Goal: Task Accomplishment & Management: Use online tool/utility

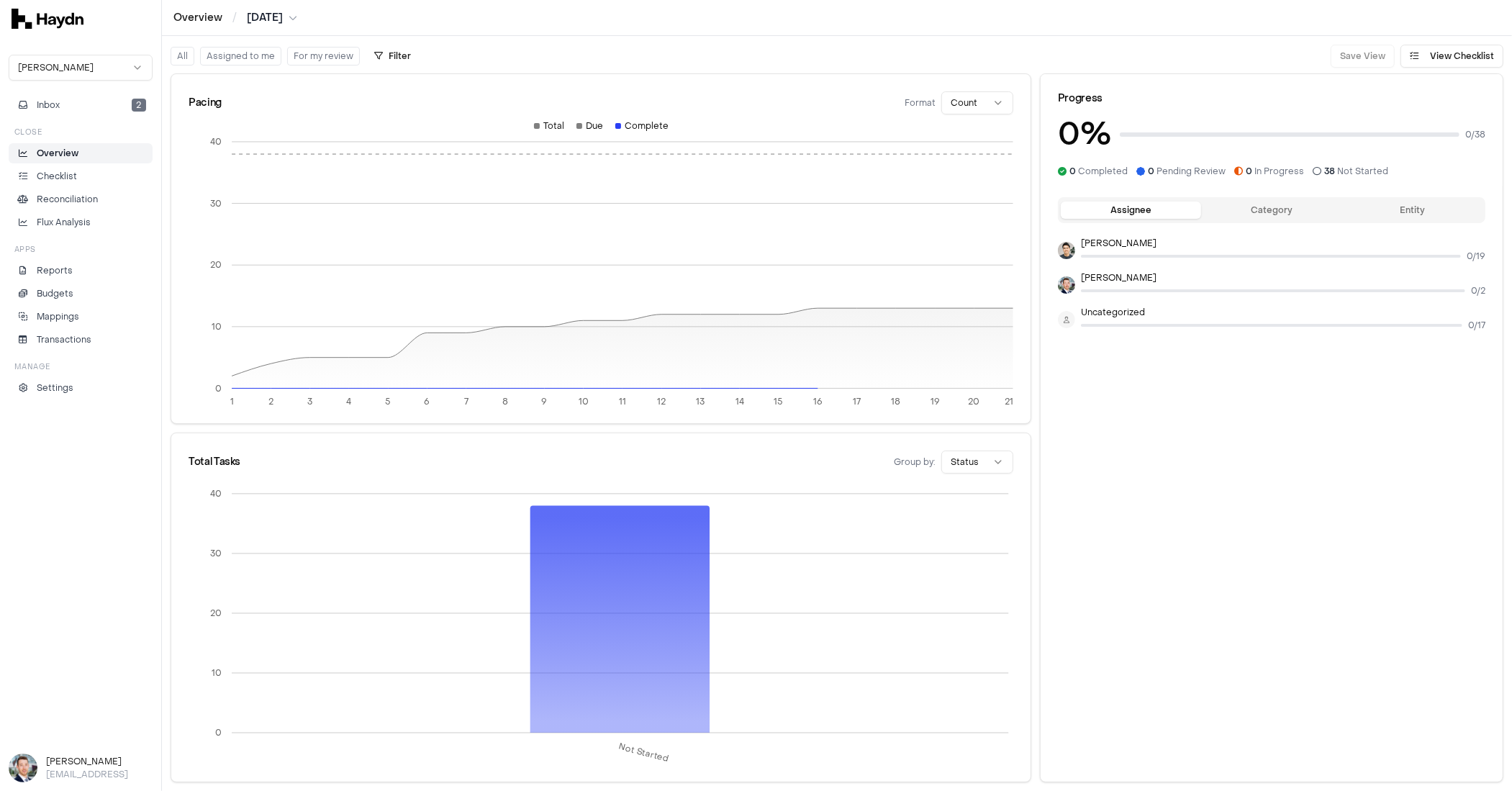
click at [80, 59] on html "Overview / [DATE] [PERSON_NAME] Inbox 2 Close Overview Checklist Reconciliation…" at bounding box center [756, 395] width 1512 height 791
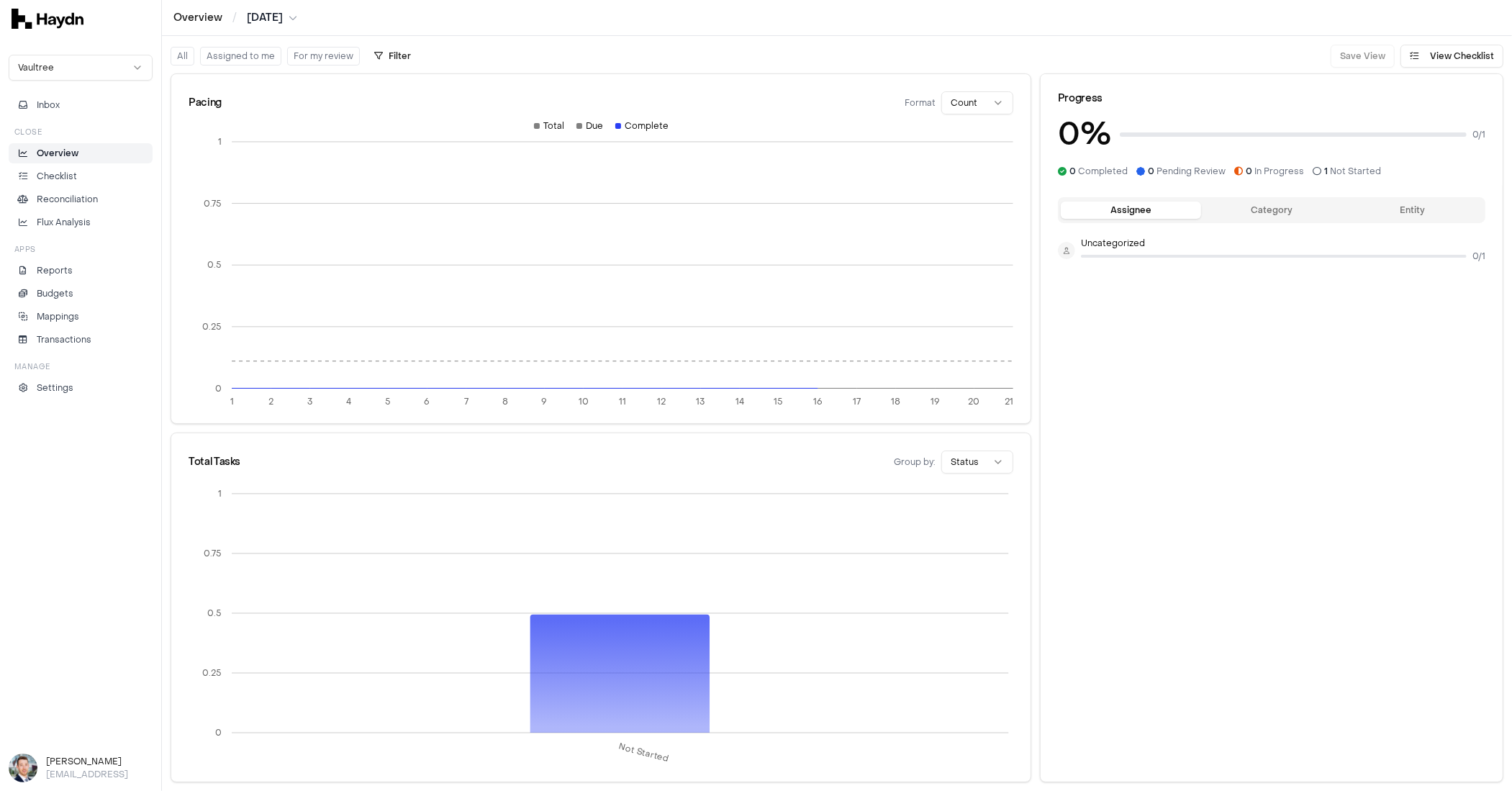
click at [62, 58] on html "Overview / [DATE] Vaultree Inbox Close Overview Checklist Reconciliation Flux A…" at bounding box center [756, 395] width 1512 height 791
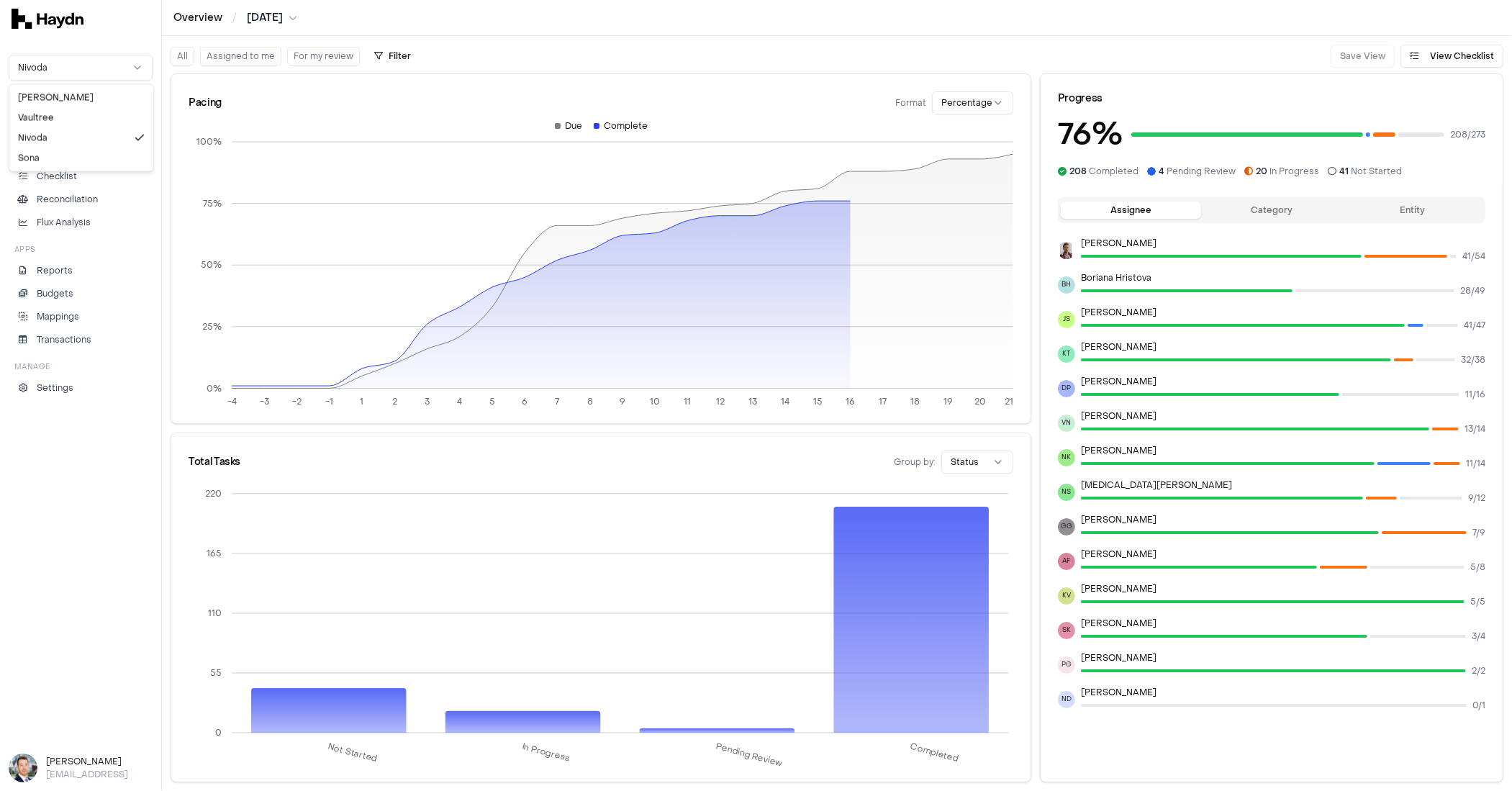
click at [86, 71] on html "Overview / [DATE] Nivoda Inbox Close Overview Checklist Reconciliation Flux Ana…" at bounding box center [756, 395] width 1512 height 791
click at [104, 45] on html "Overview / [DATE] Nivoda Inbox Close Overview Checklist Reconciliation Flux Ana…" at bounding box center [756, 395] width 1512 height 791
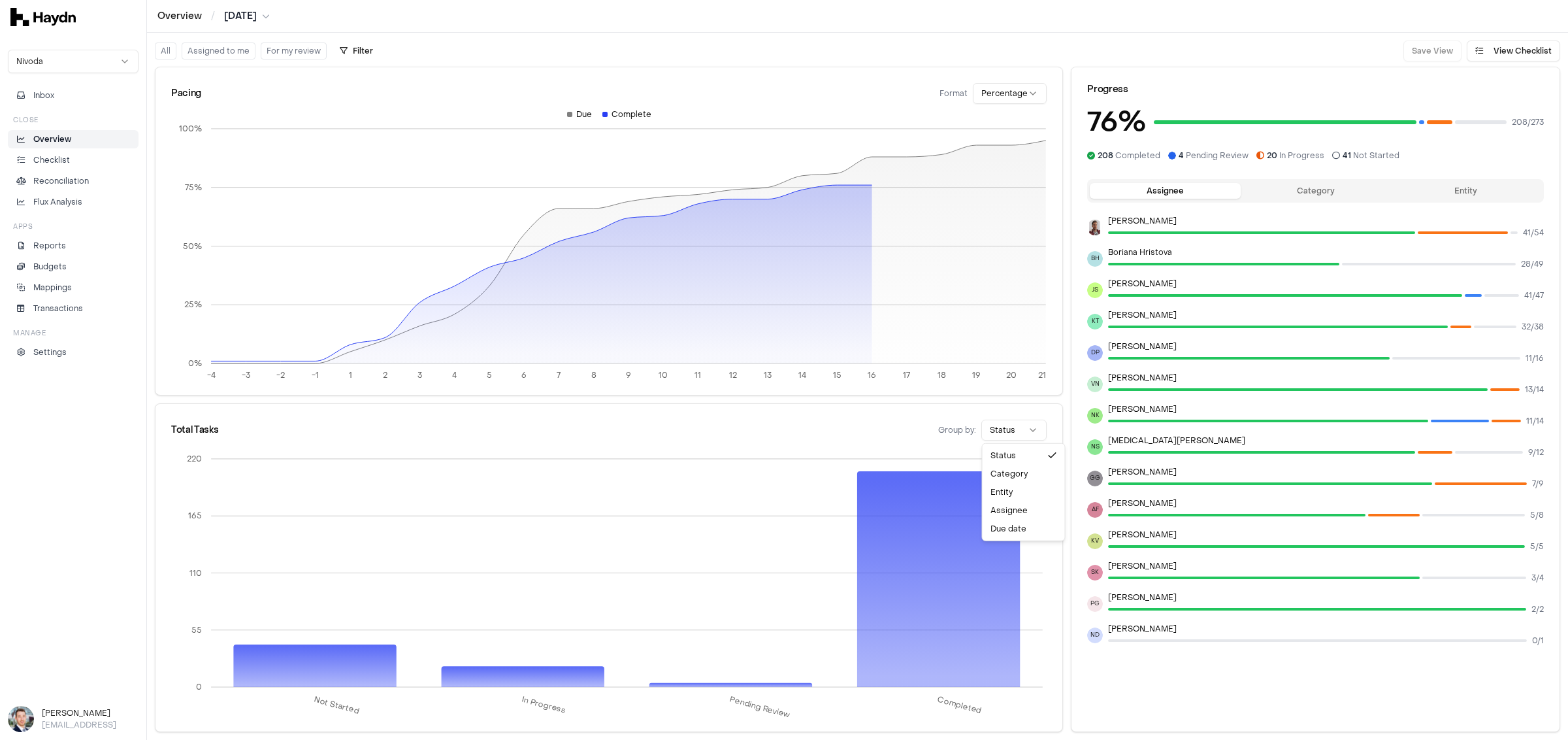
click at [998, 429] on html "Overview / [DATE] Nivoda Inbox Close Overview Checklist Reconciliation Flux Ana…" at bounding box center [784, 370] width 1568 height 740
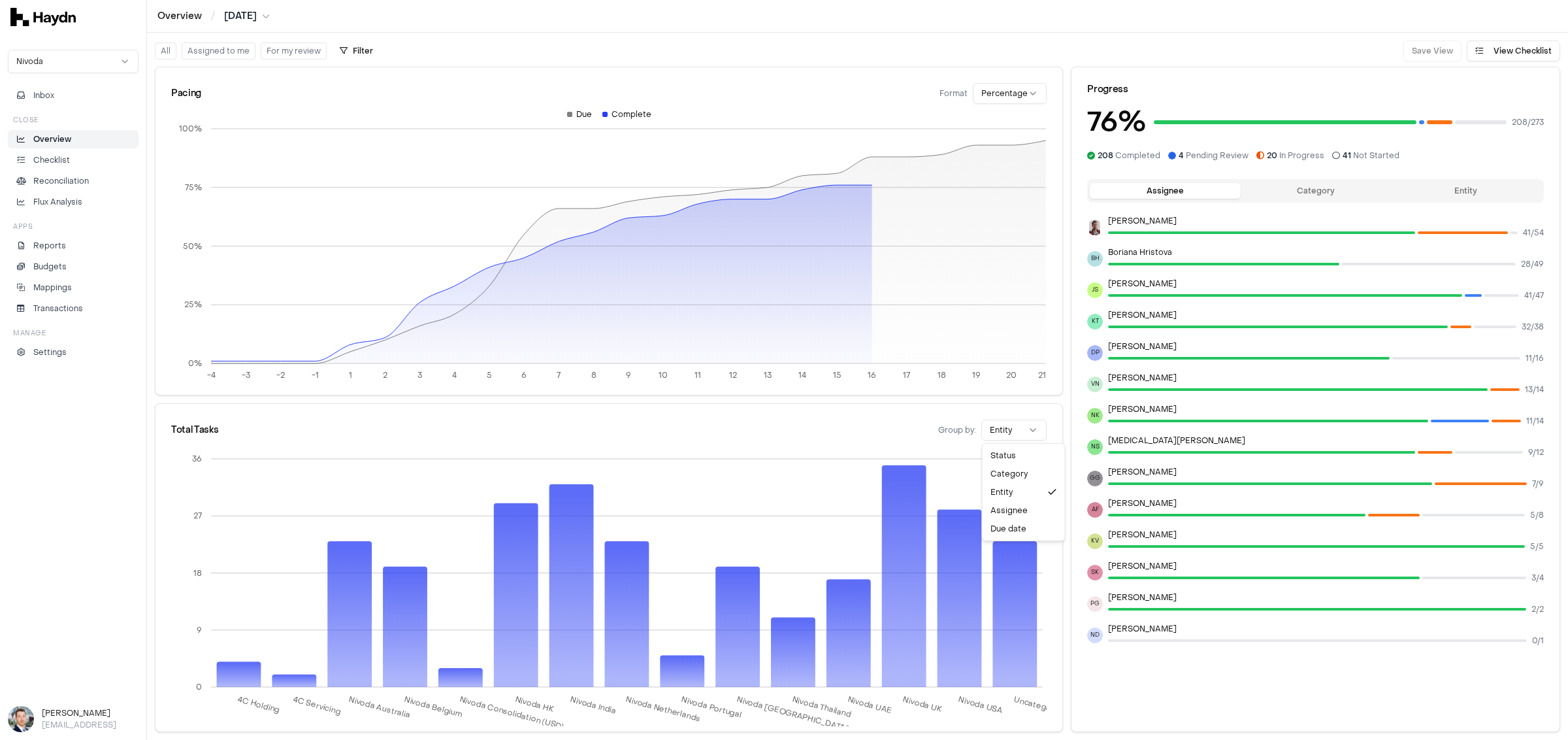
click at [998, 431] on html "Overview / [DATE] Nivoda Inbox Close Overview Checklist Reconciliation Flux Ana…" at bounding box center [784, 370] width 1568 height 740
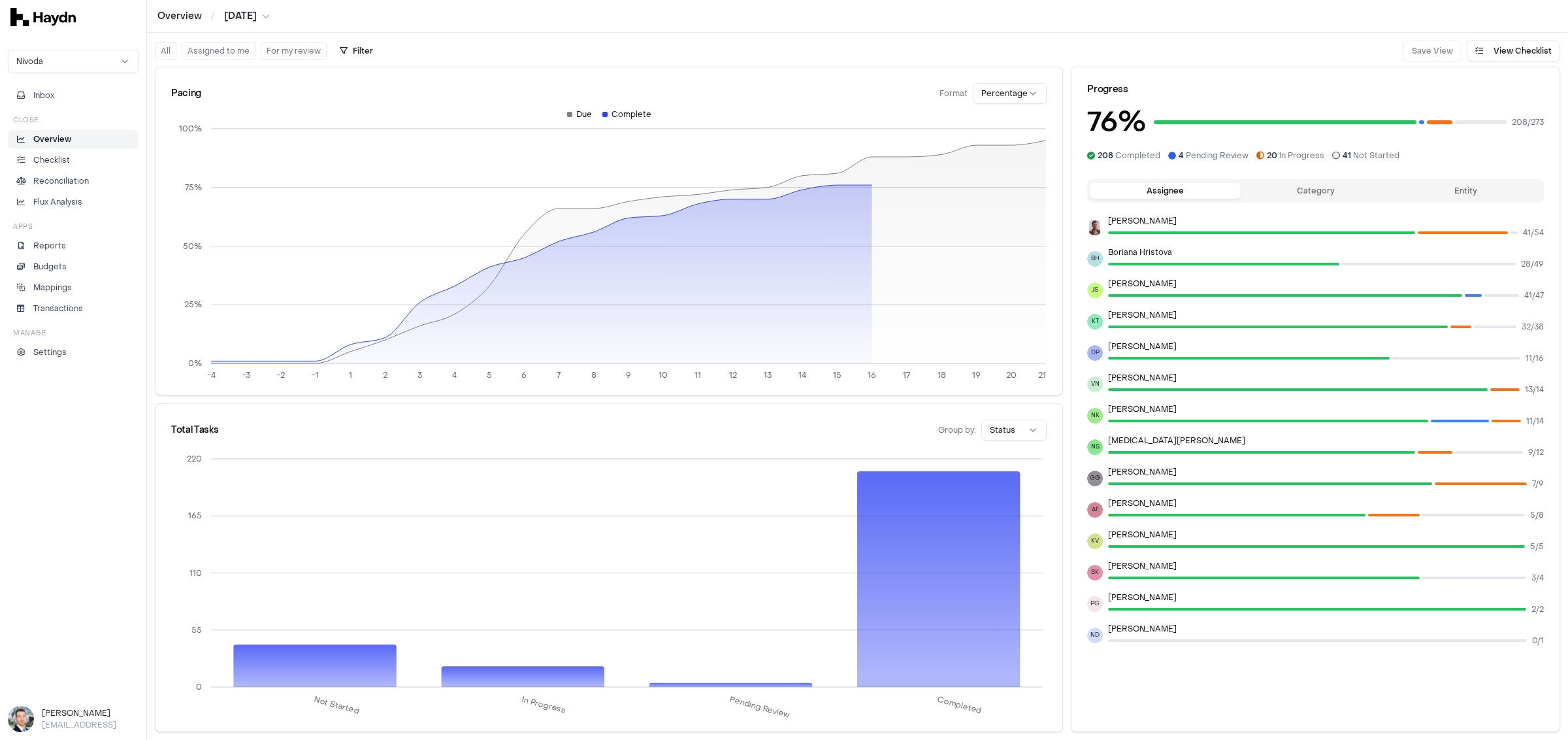
click at [998, 188] on button "Category" at bounding box center [1315, 191] width 150 height 15
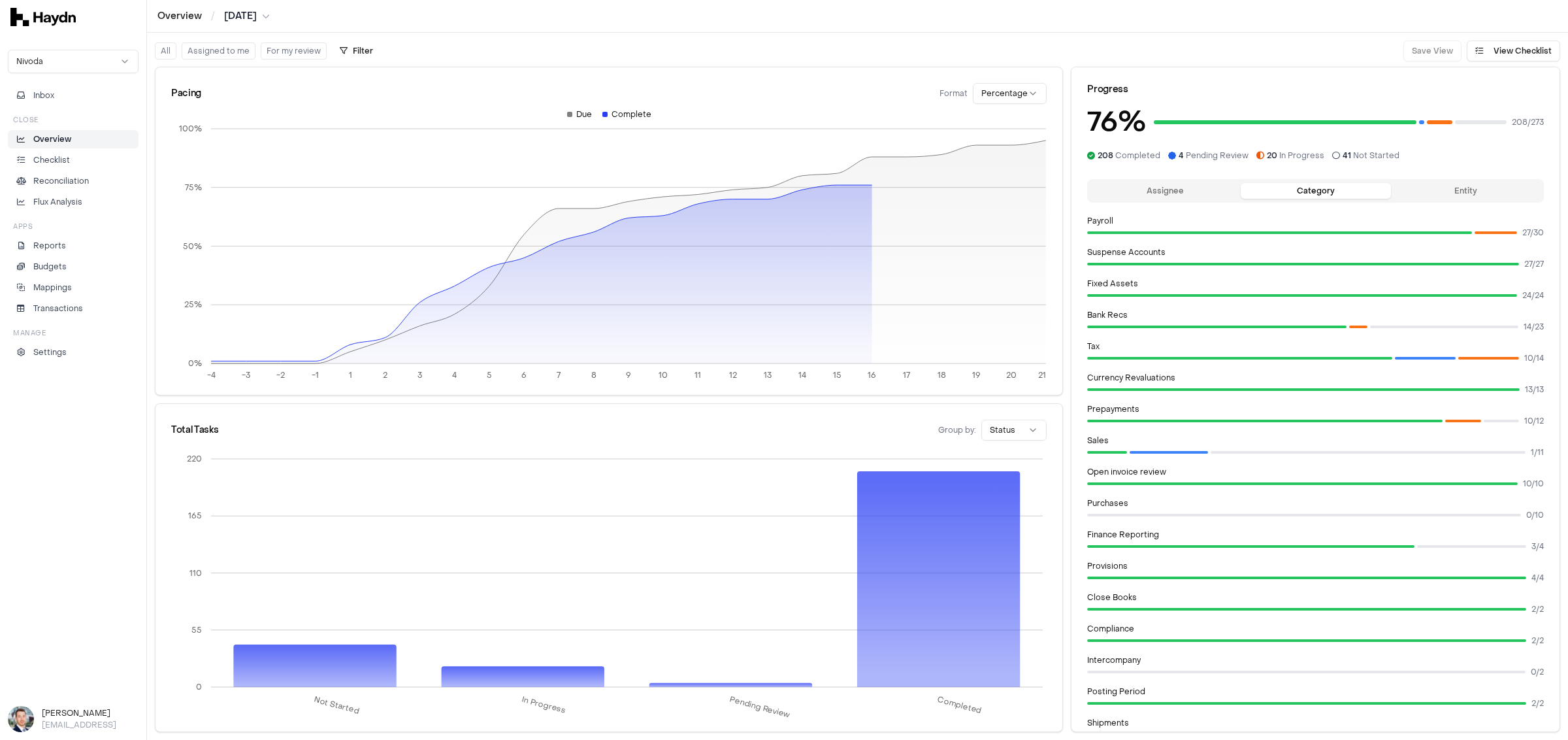
click at [998, 191] on button "Entity" at bounding box center [1465, 191] width 150 height 15
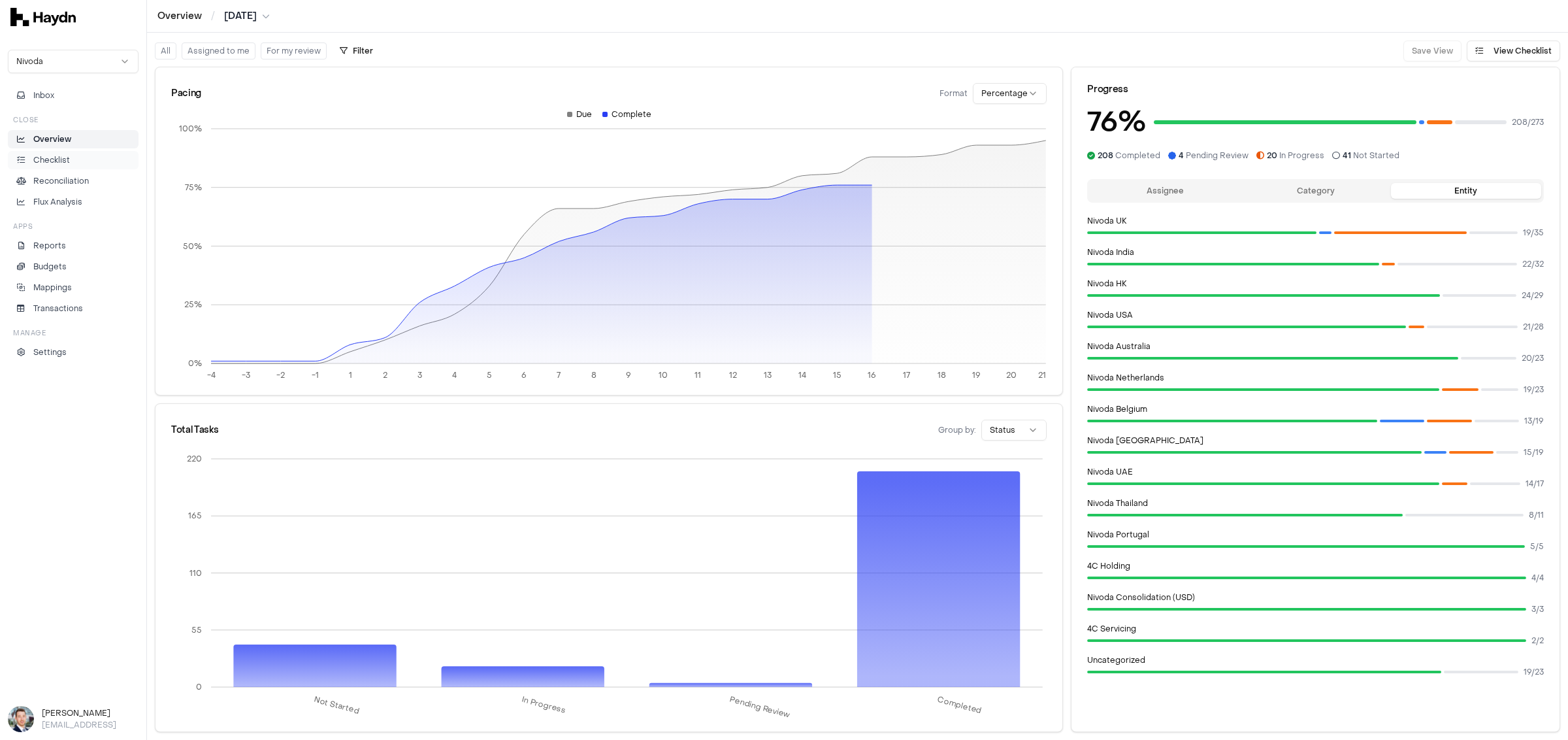
click at [60, 157] on p "Checklist" at bounding box center [51, 160] width 36 height 12
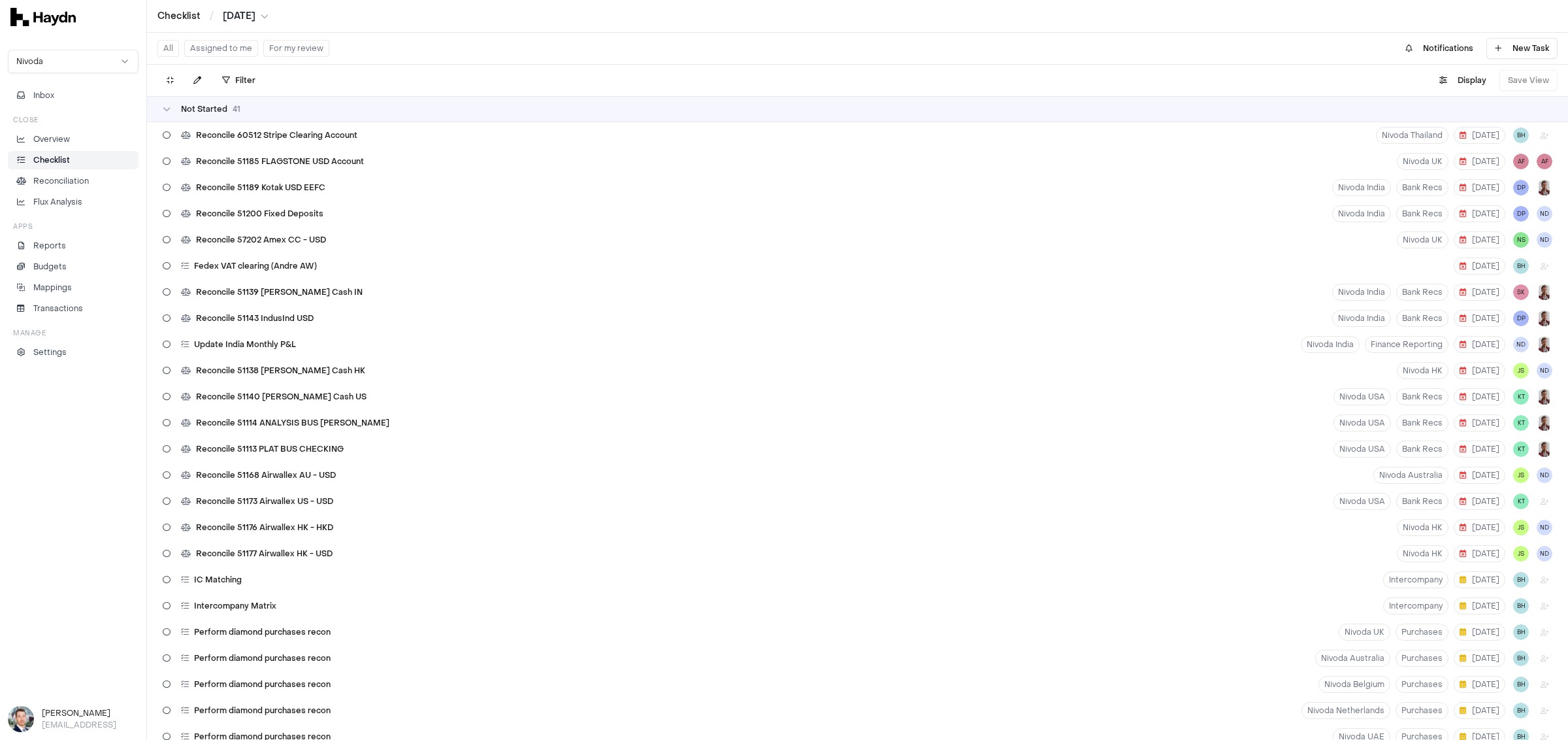
click at [318, 103] on div "Not Started 41" at bounding box center [857, 108] width 1421 height 26
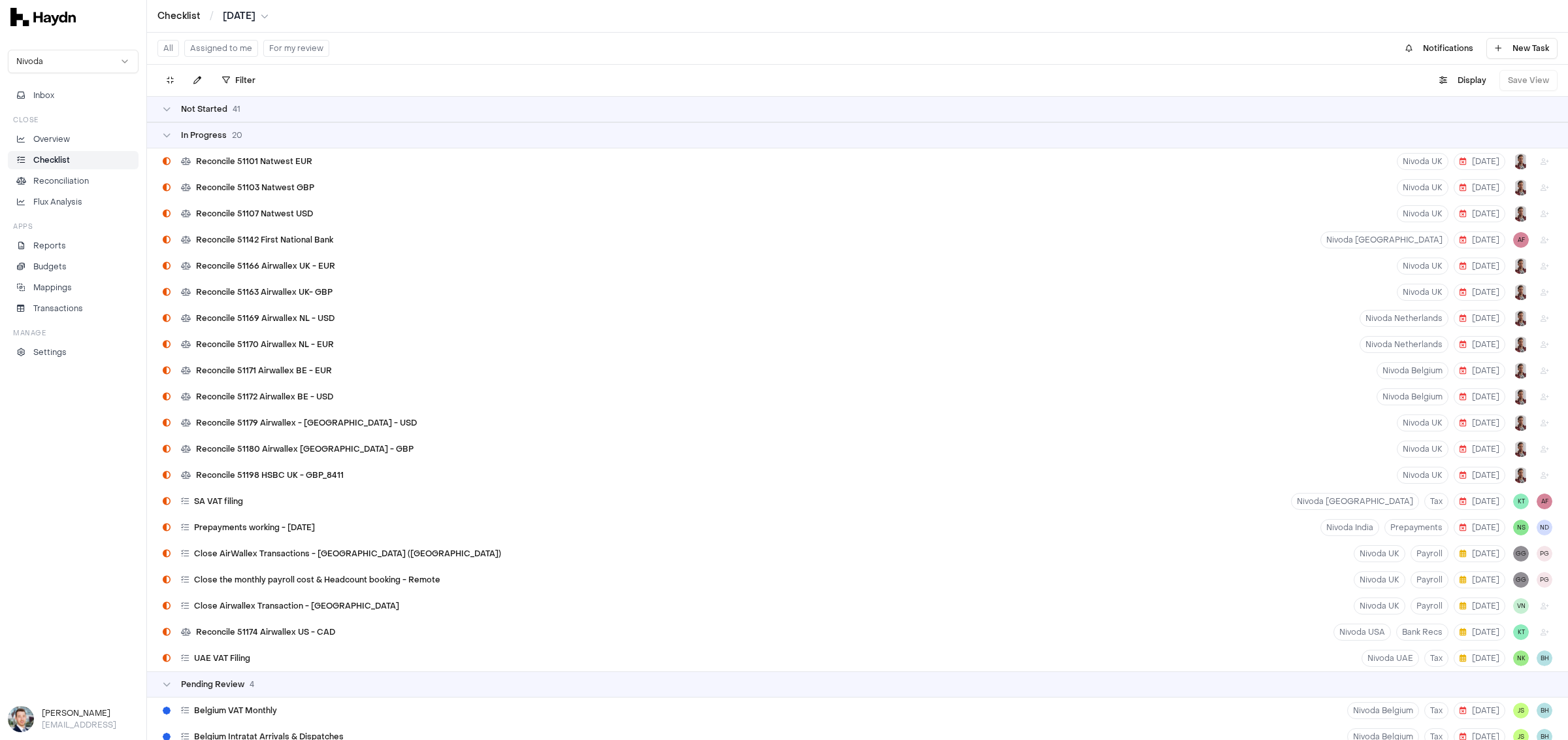
click at [275, 142] on div "In Progress 20" at bounding box center [857, 135] width 1421 height 26
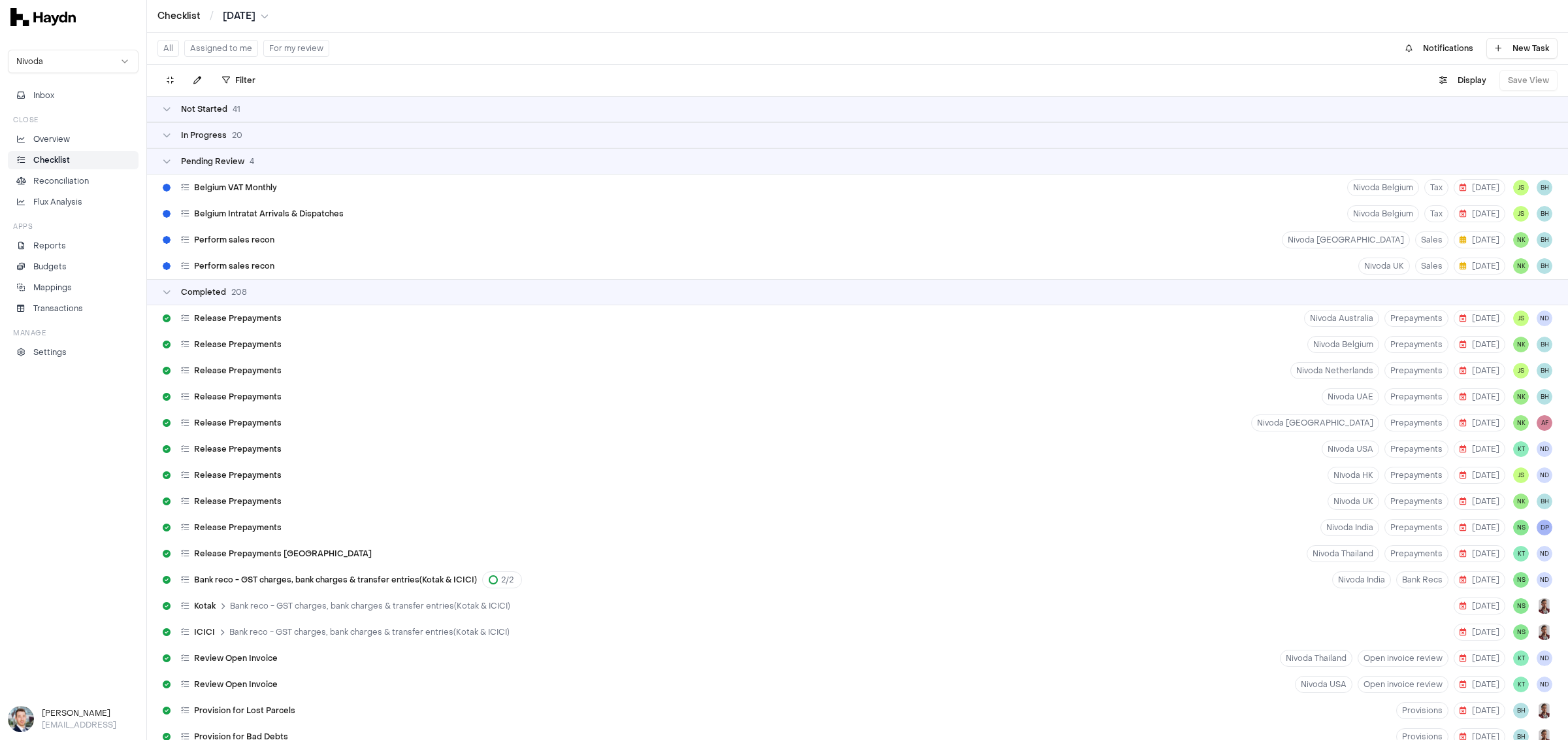
click at [275, 163] on div "Pending Review 4" at bounding box center [858, 161] width 1390 height 10
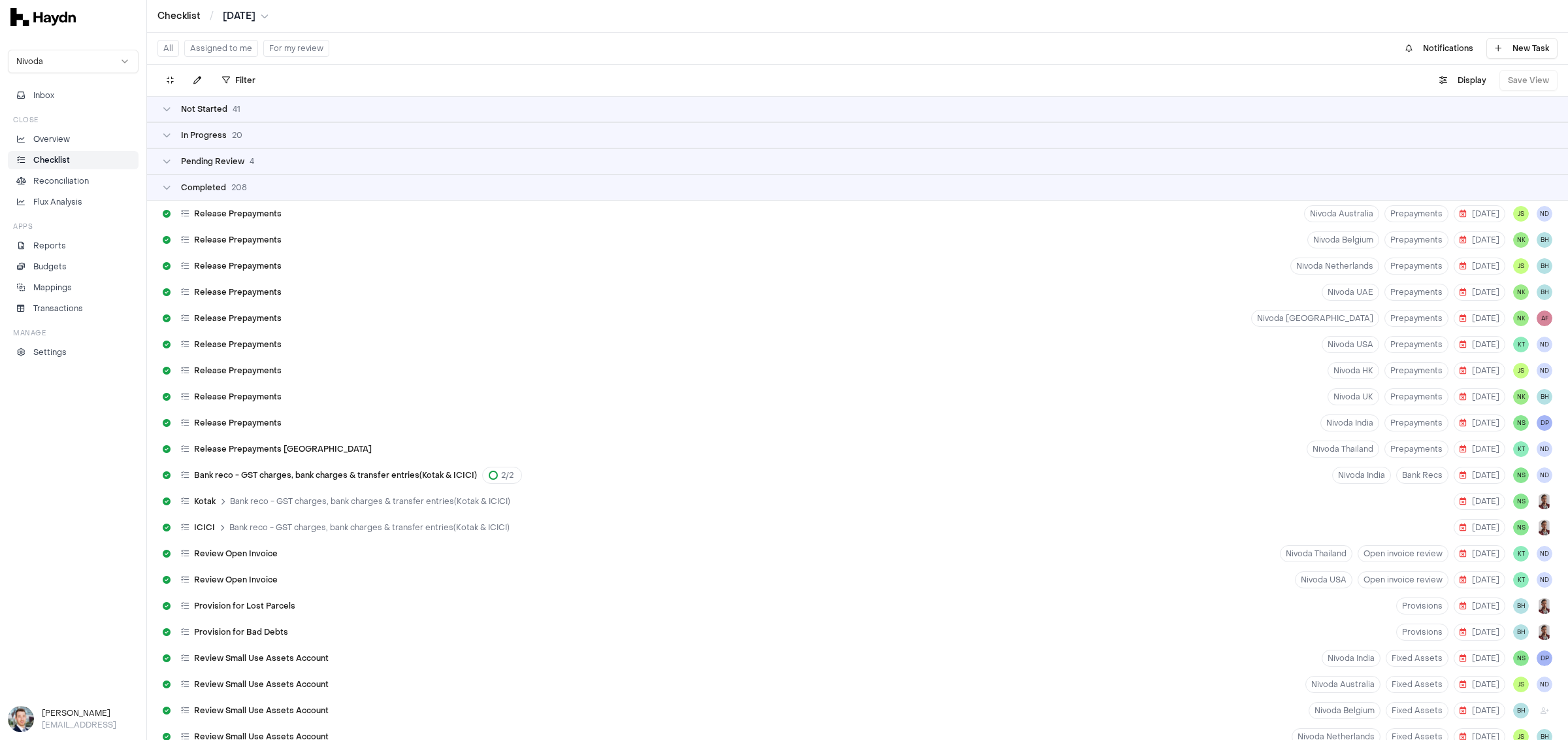
click at [260, 181] on div "Completed 208" at bounding box center [857, 187] width 1421 height 26
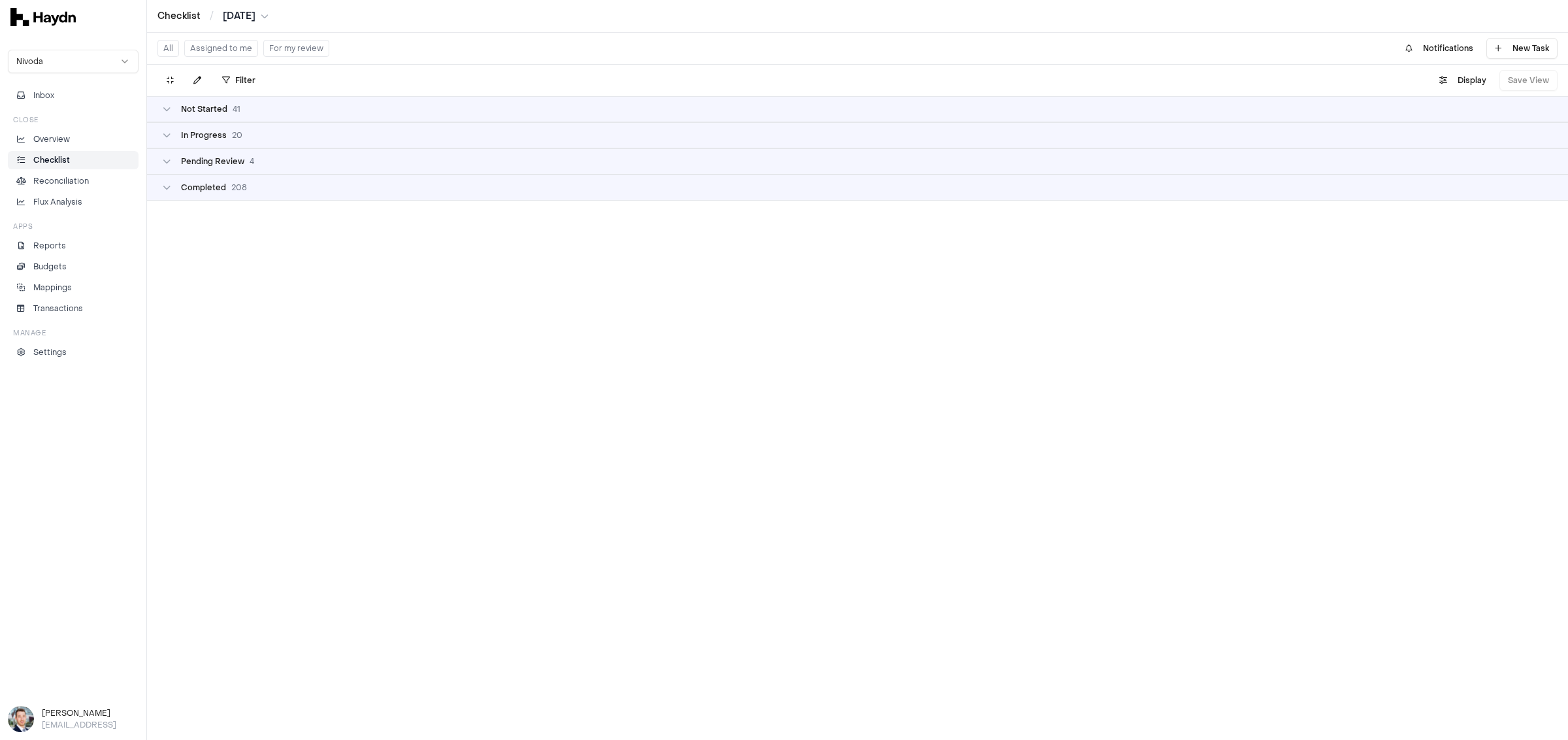
click at [247, 131] on div "In Progress 20" at bounding box center [858, 135] width 1390 height 10
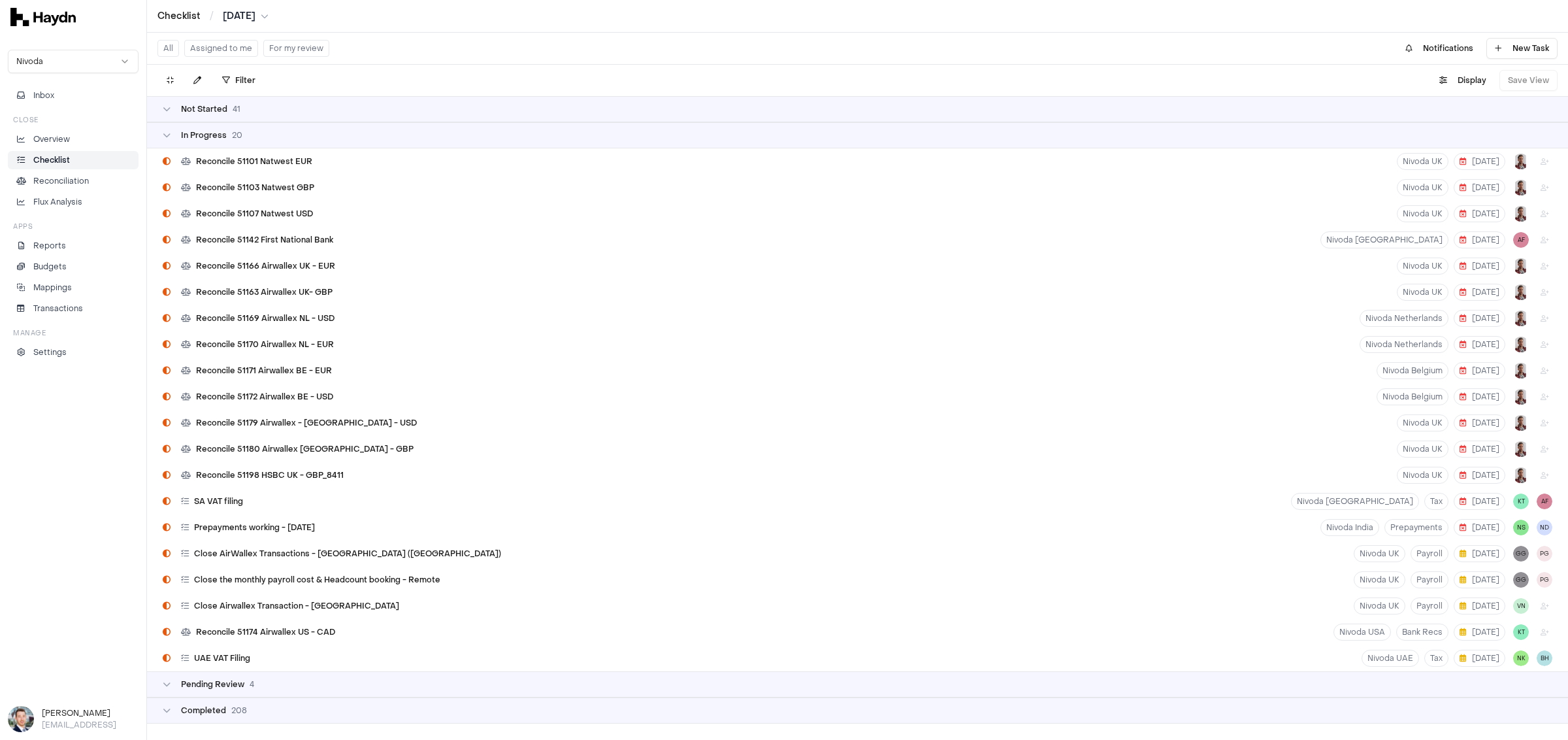
click at [247, 131] on div "In Progress 20" at bounding box center [858, 135] width 1390 height 10
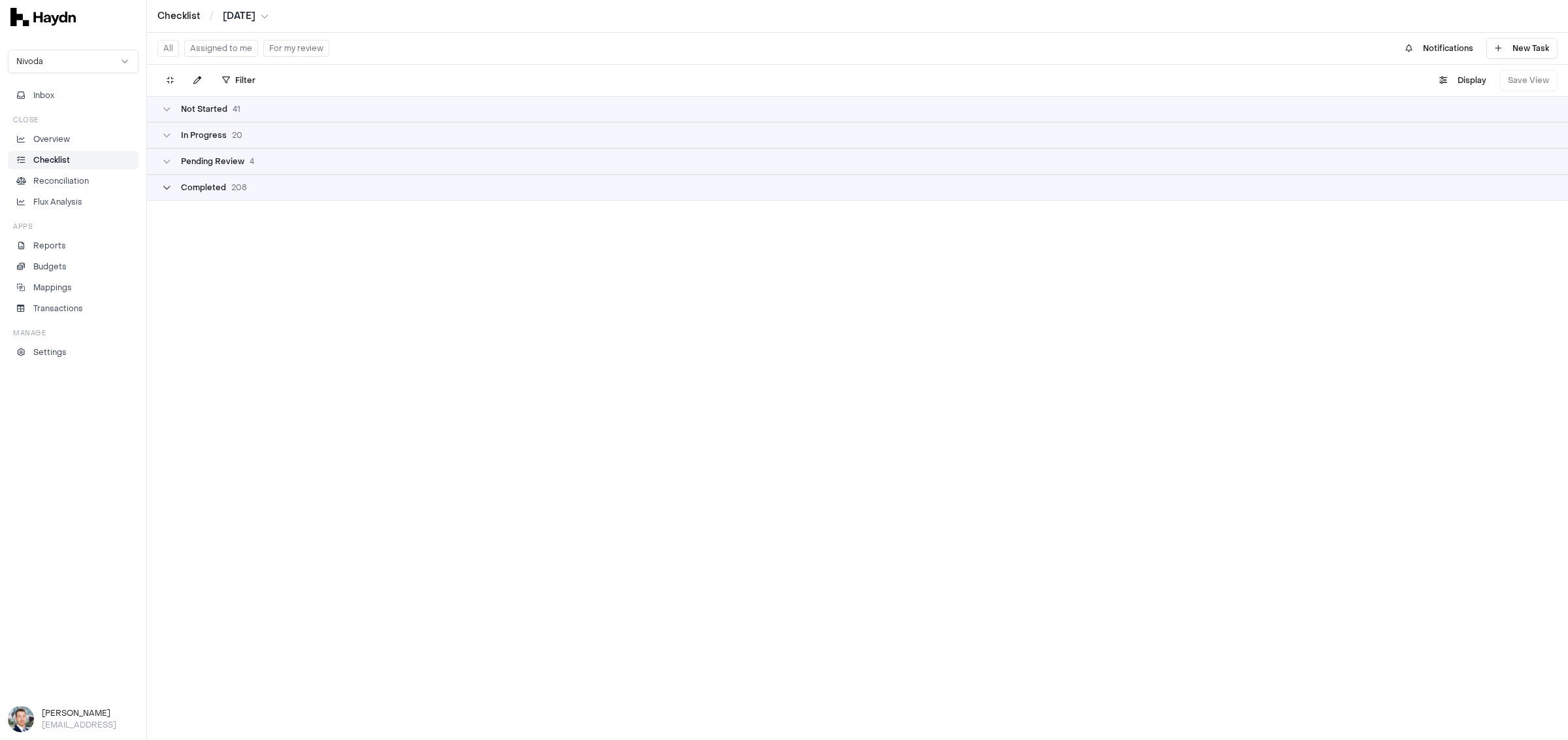
click at [244, 188] on span "208" at bounding box center [239, 187] width 15 height 10
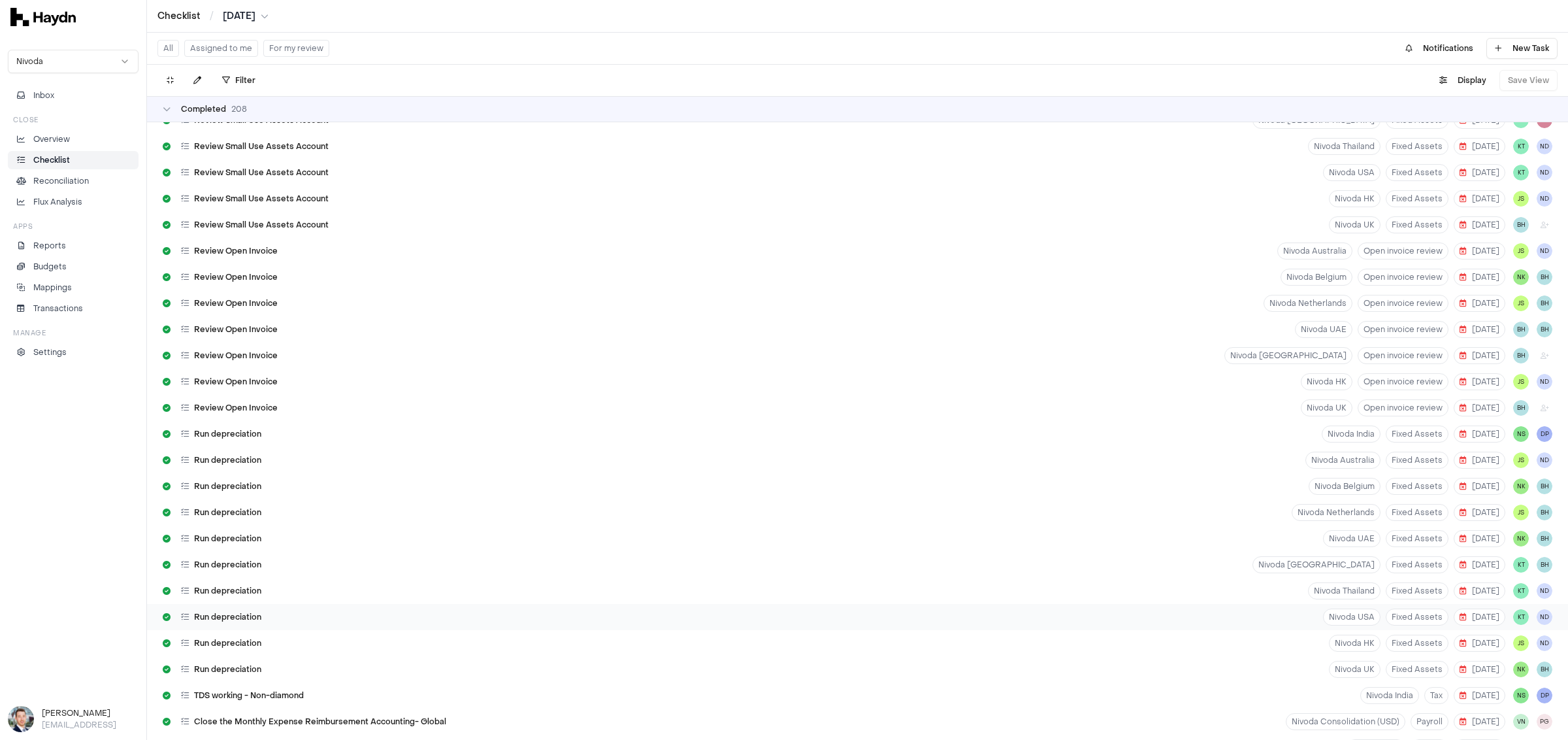
scroll to position [906, 0]
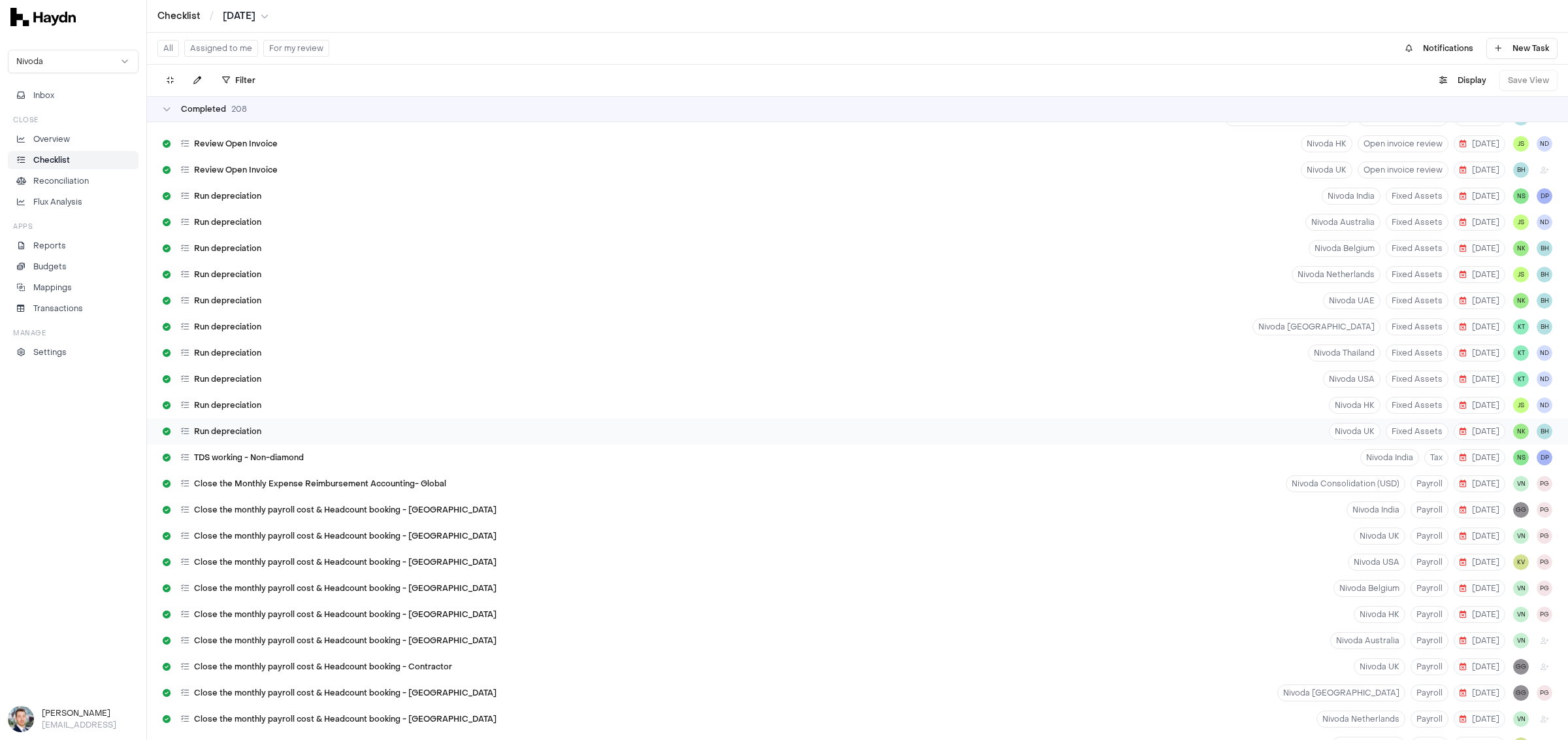
click at [295, 434] on div "Run depreciation Nivoda UK Fixed Assets [DATE] NK BH" at bounding box center [857, 431] width 1421 height 26
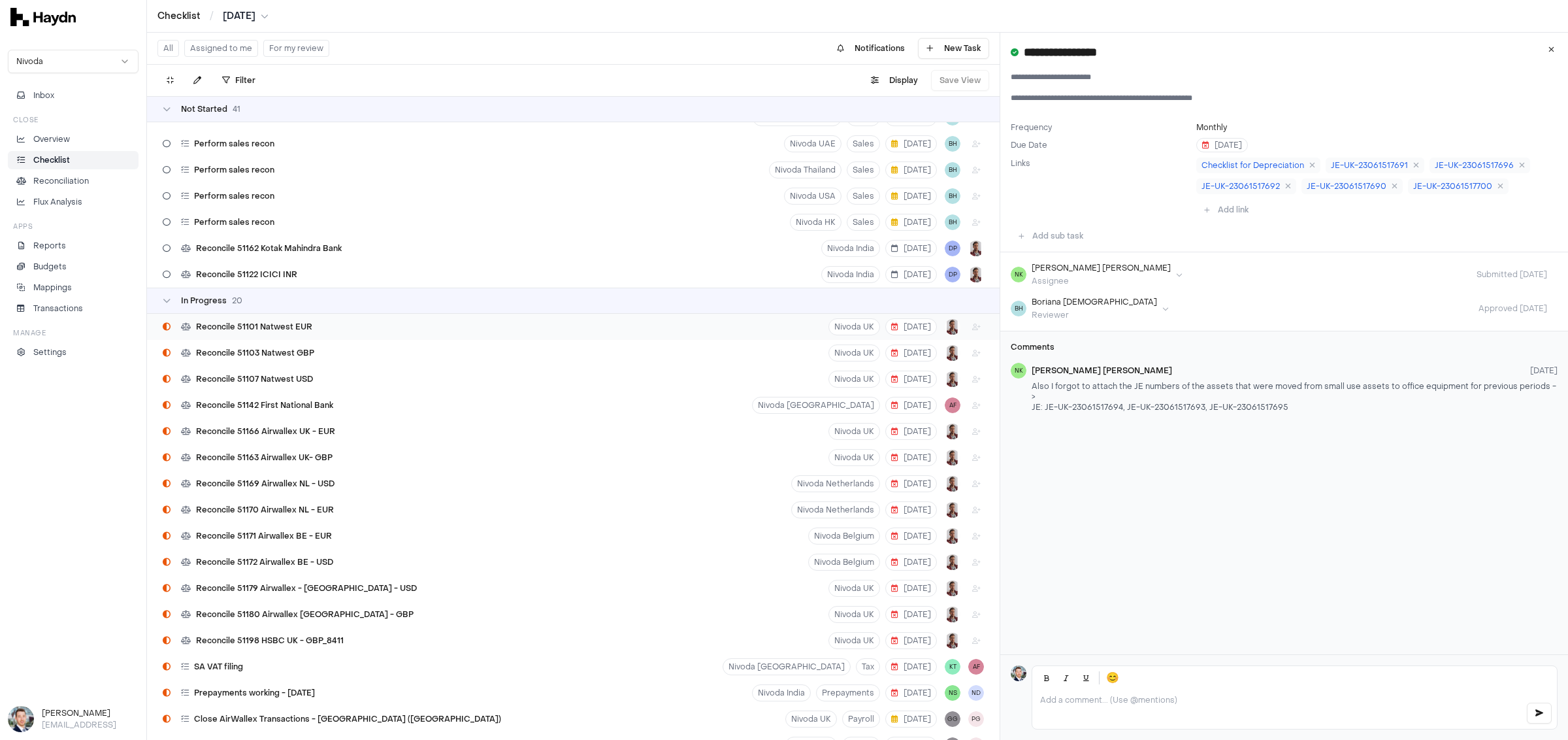
click at [317, 333] on div "Reconcile 51101 Natwest EUR [GEOGRAPHIC_DATA] UK [DATE]" at bounding box center [573, 326] width 853 height 26
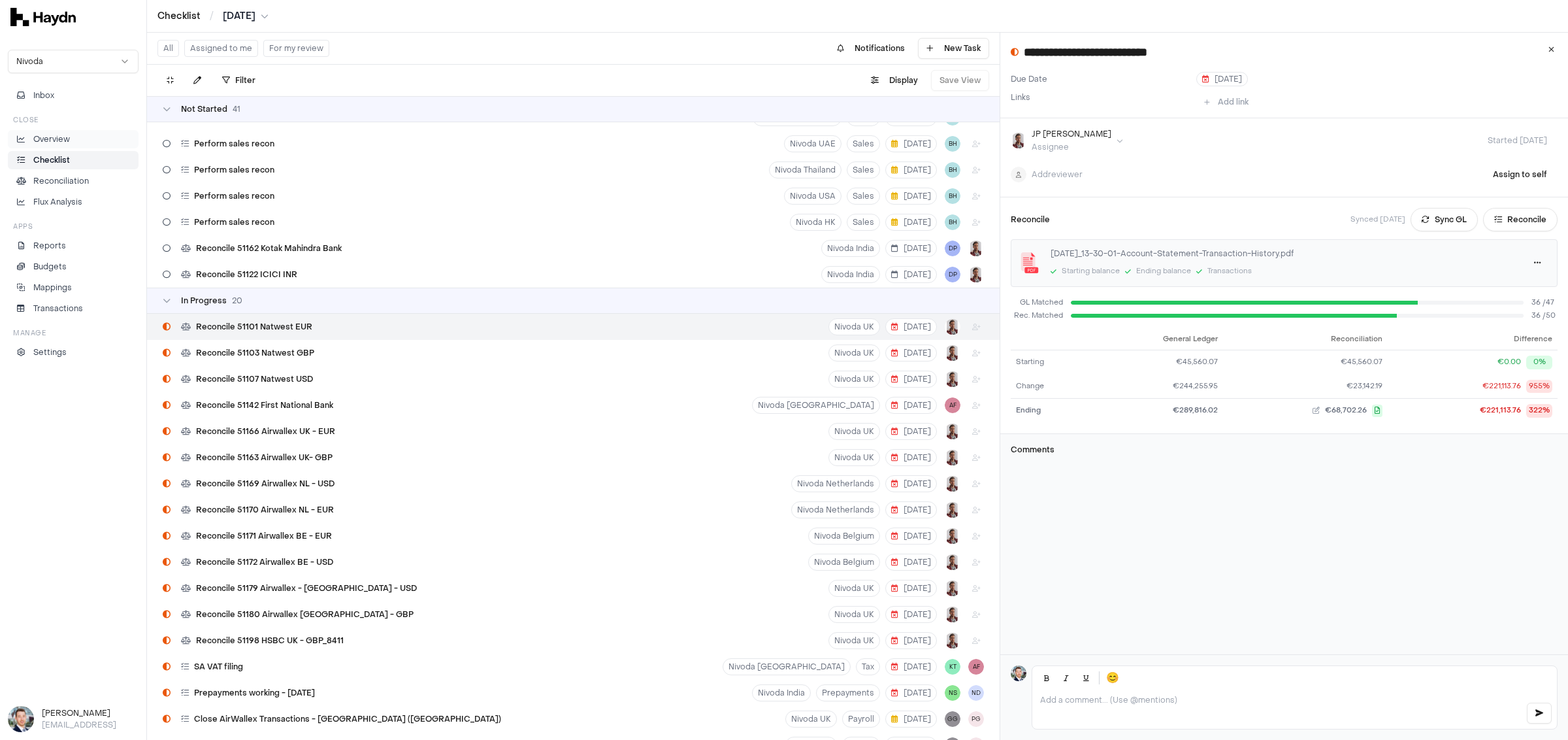
click at [98, 136] on li "Overview" at bounding box center [73, 139] width 119 height 12
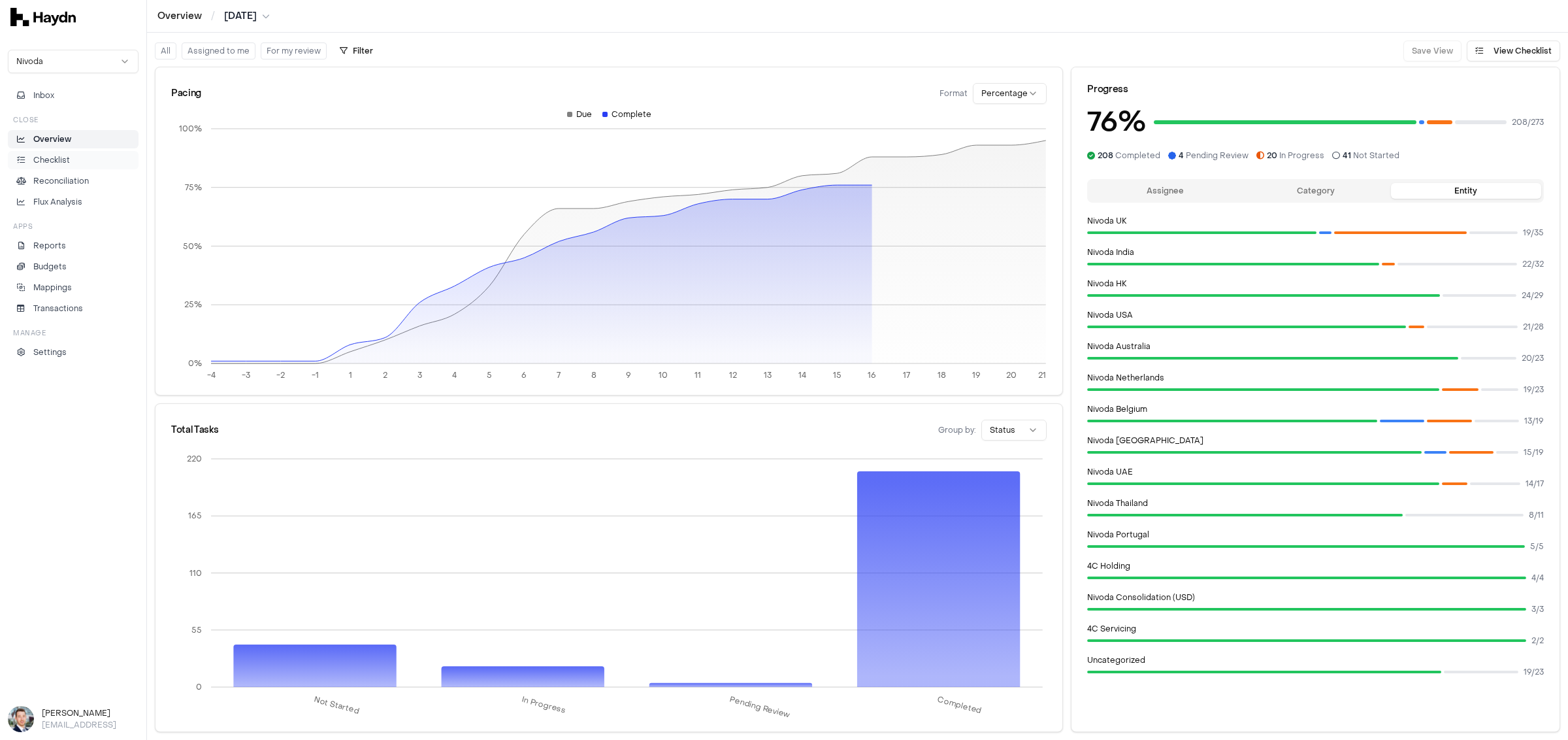
drag, startPoint x: 63, startPoint y: 160, endPoint x: 49, endPoint y: 162, distance: 14.1
click at [62, 161] on p "Checklist" at bounding box center [51, 160] width 36 height 12
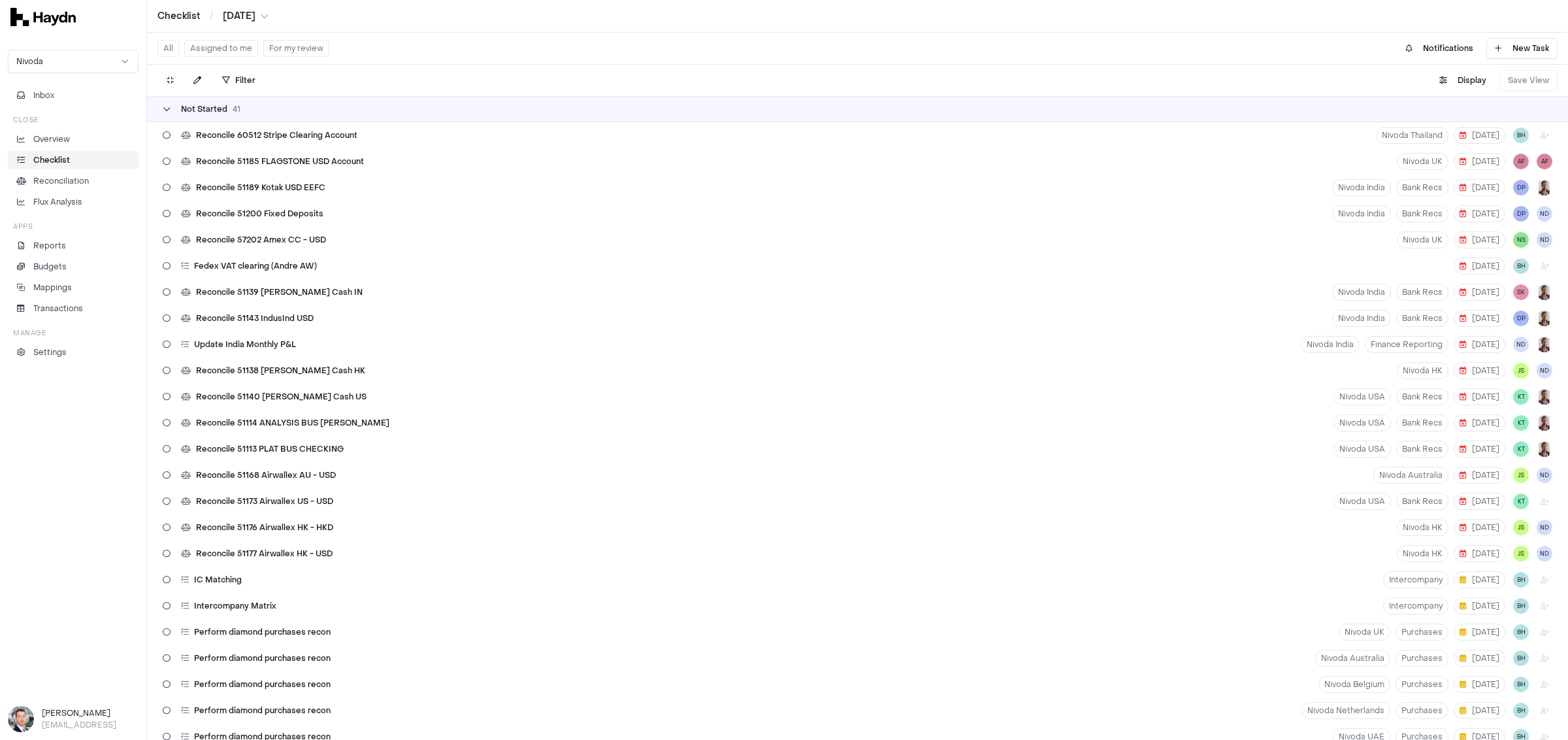
click at [223, 103] on div "Not Started 41" at bounding box center [857, 108] width 1421 height 26
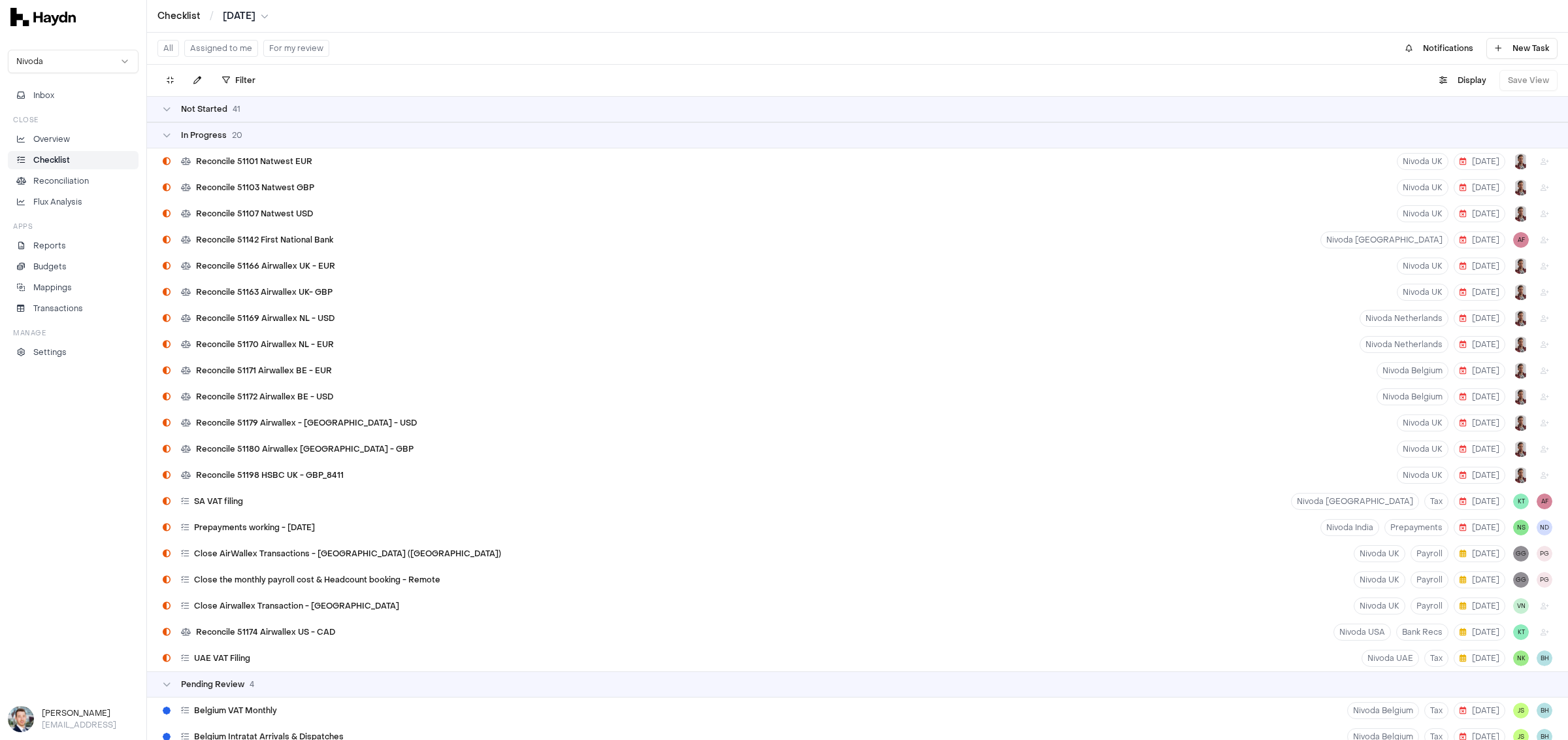
click at [219, 147] on div "In Progress 20" at bounding box center [857, 135] width 1421 height 26
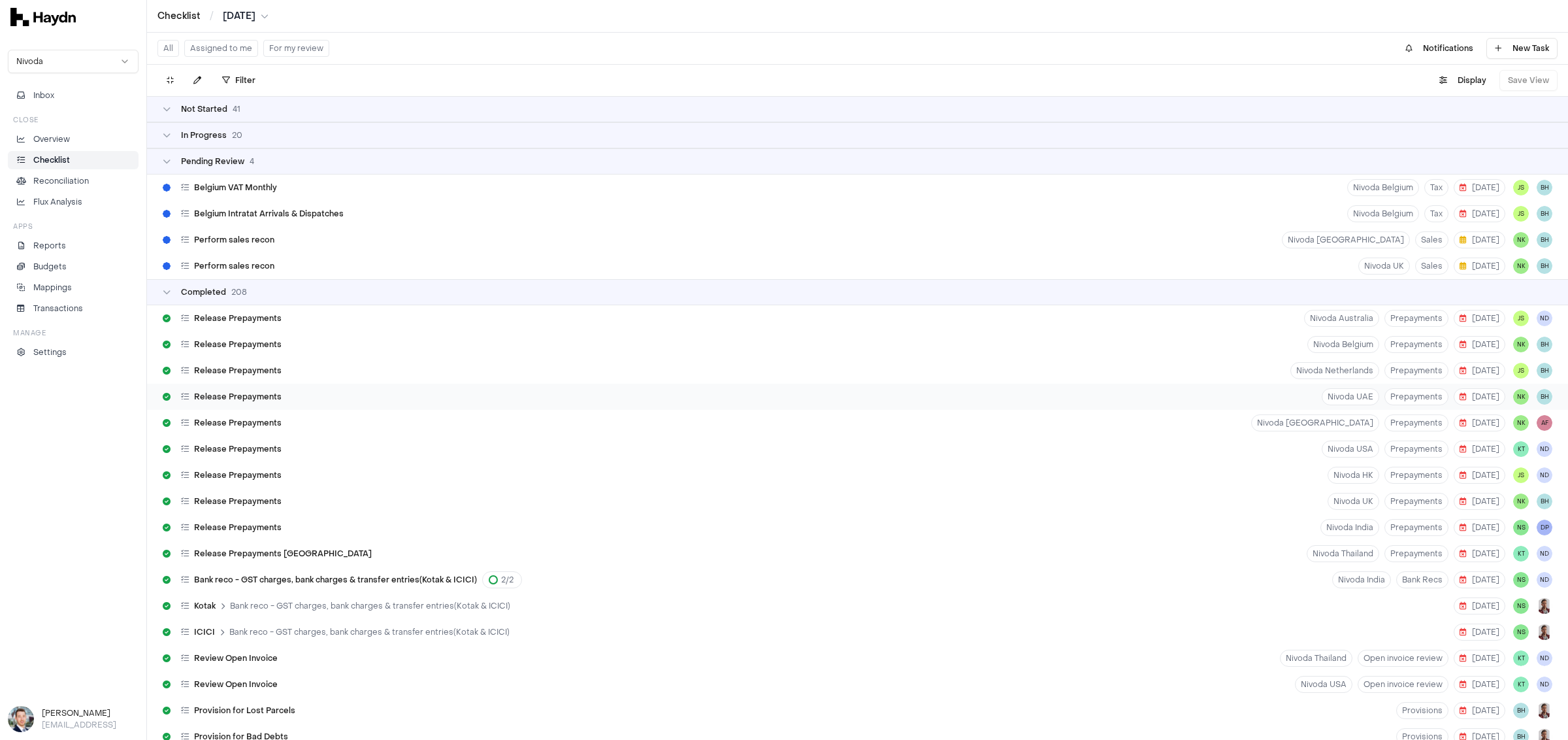
scroll to position [476, 0]
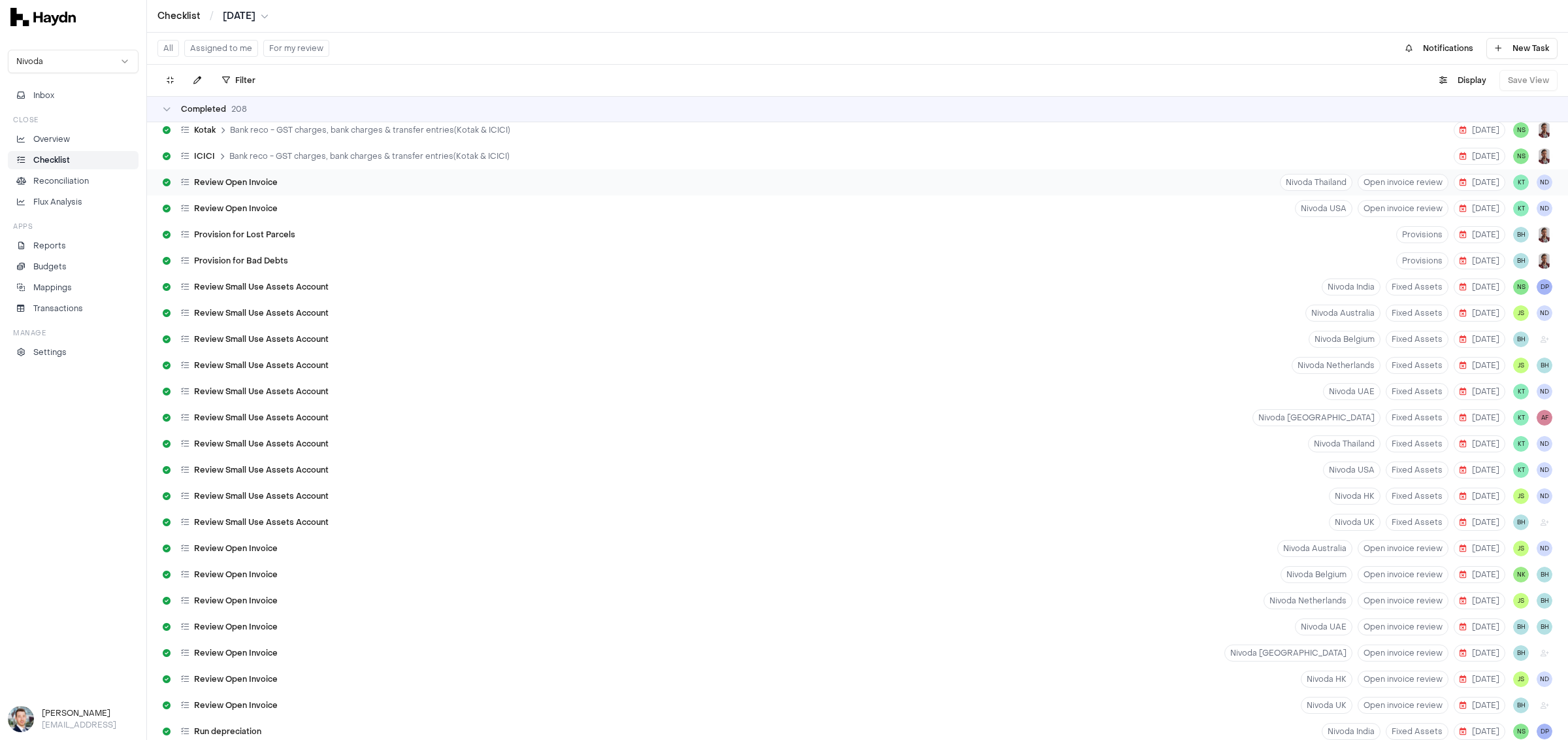
click at [247, 184] on span "Review Open Invoice" at bounding box center [236, 182] width 84 height 10
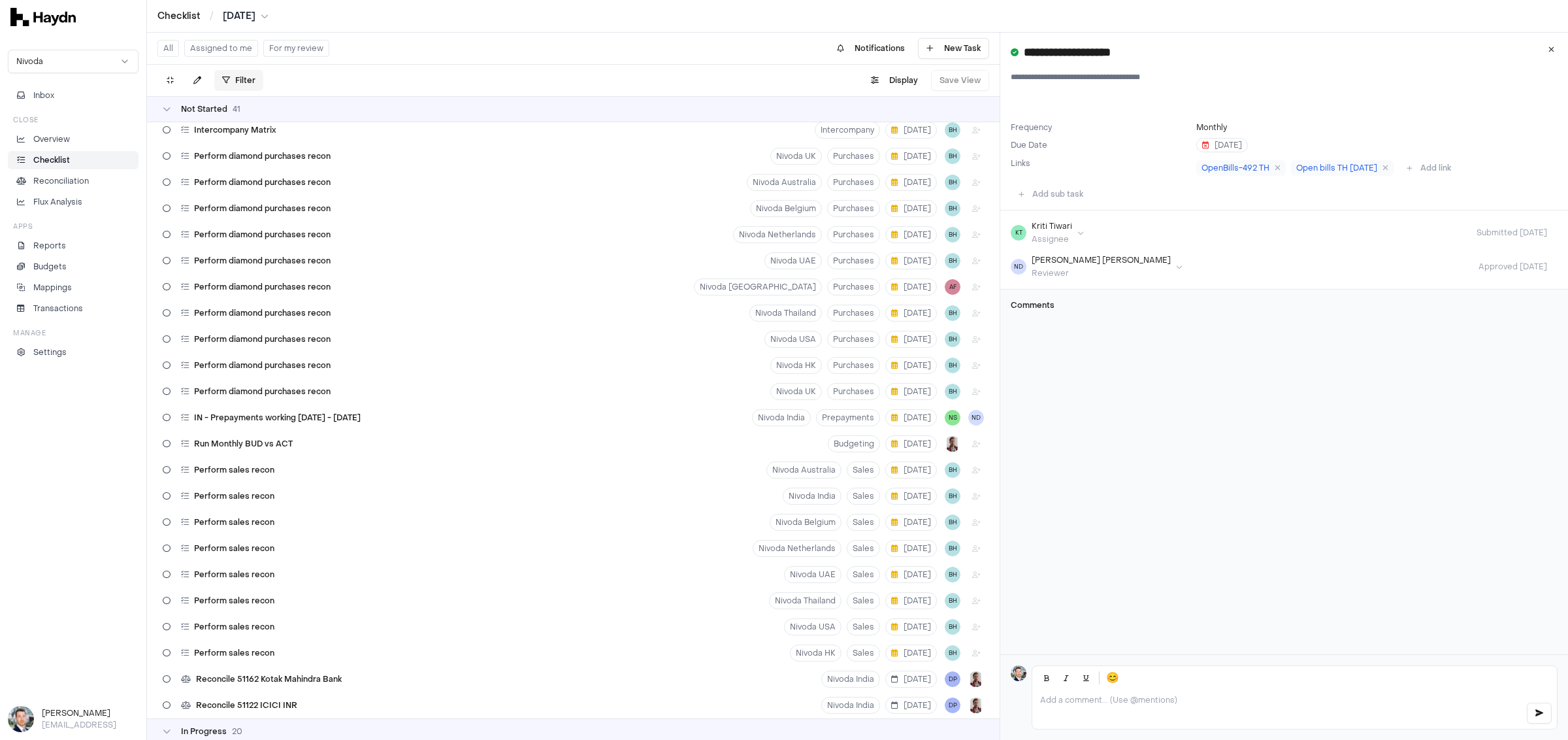
click at [247, 78] on html "Checklist / [DATE] Nivoda Inbox Close Overview Checklist Reconciliation Flux An…" at bounding box center [784, 370] width 1568 height 740
click at [507, 64] on html "Checklist / [DATE] Nivoda Inbox Close Overview Checklist Reconciliation Flux An…" at bounding box center [784, 370] width 1568 height 740
click at [895, 82] on button "Display" at bounding box center [894, 80] width 63 height 21
click at [870, 115] on html "Checklist / [DATE] Nivoda Inbox Close Overview Checklist Reconciliation Flux An…" at bounding box center [784, 370] width 1568 height 740
click at [767, 68] on html "Checklist / [DATE] Nivoda Inbox Close Overview Checklist Reconciliation Flux An…" at bounding box center [784, 370] width 1568 height 740
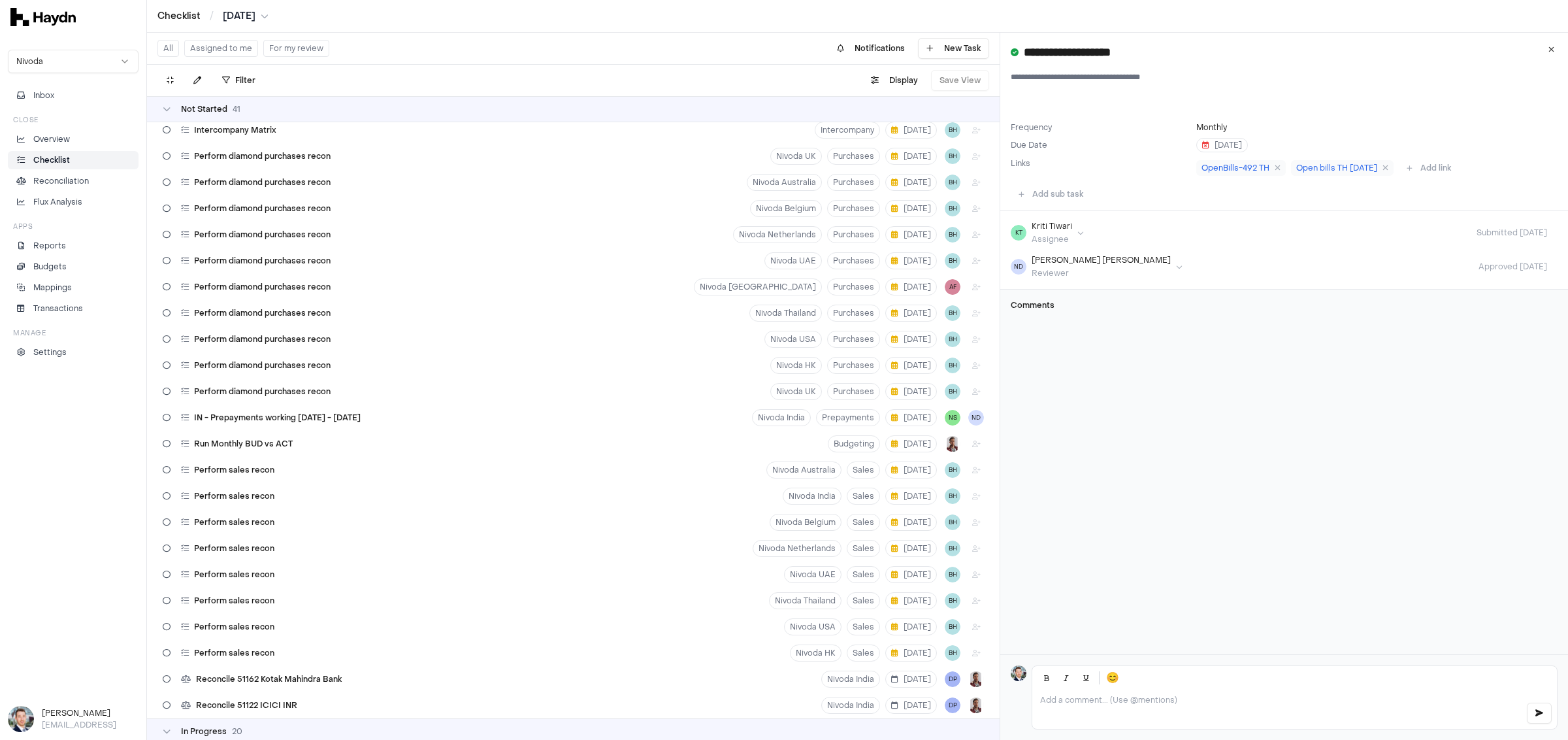
click at [96, 164] on li "Checklist" at bounding box center [73, 160] width 119 height 12
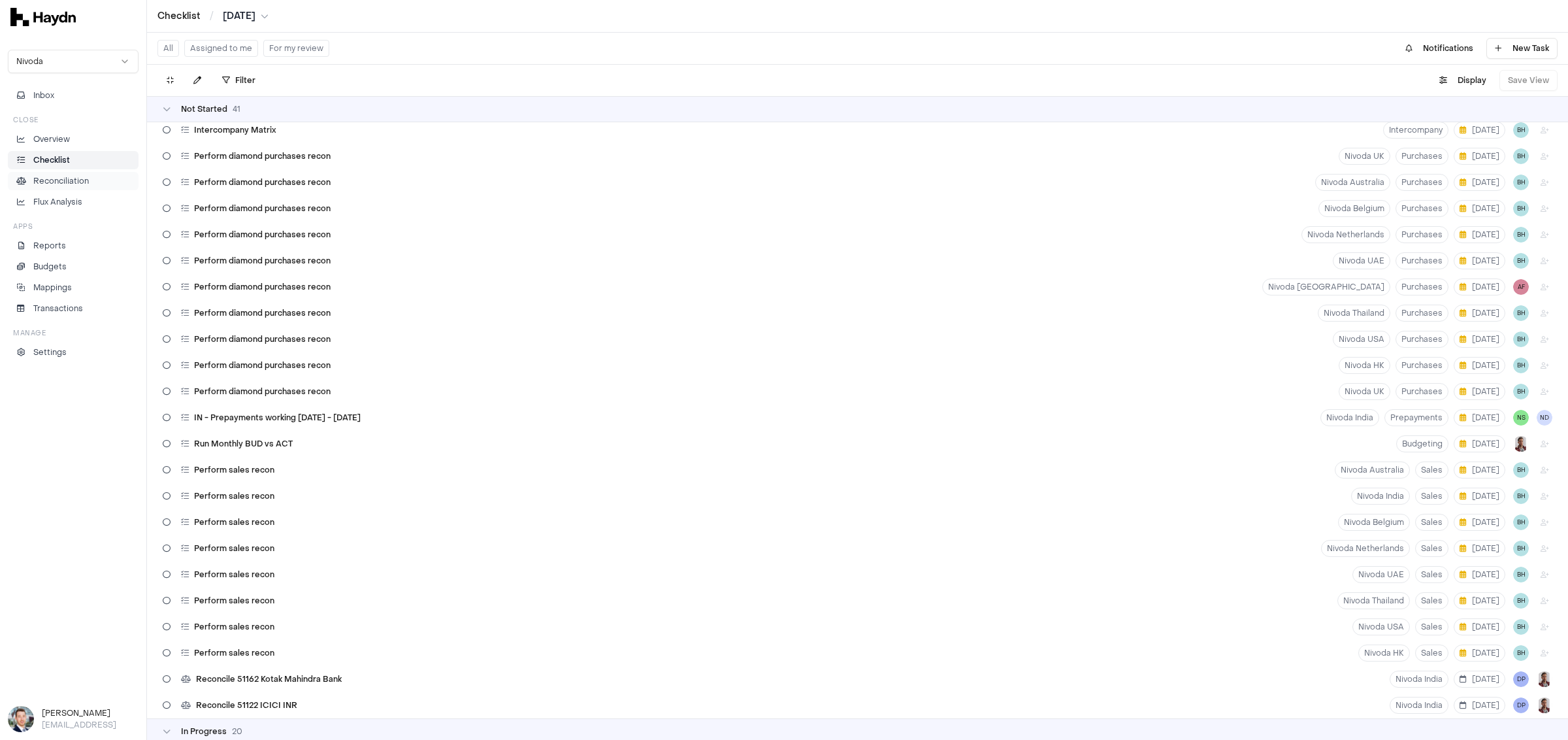
click at [84, 175] on p "Reconciliation" at bounding box center [61, 181] width 56 height 12
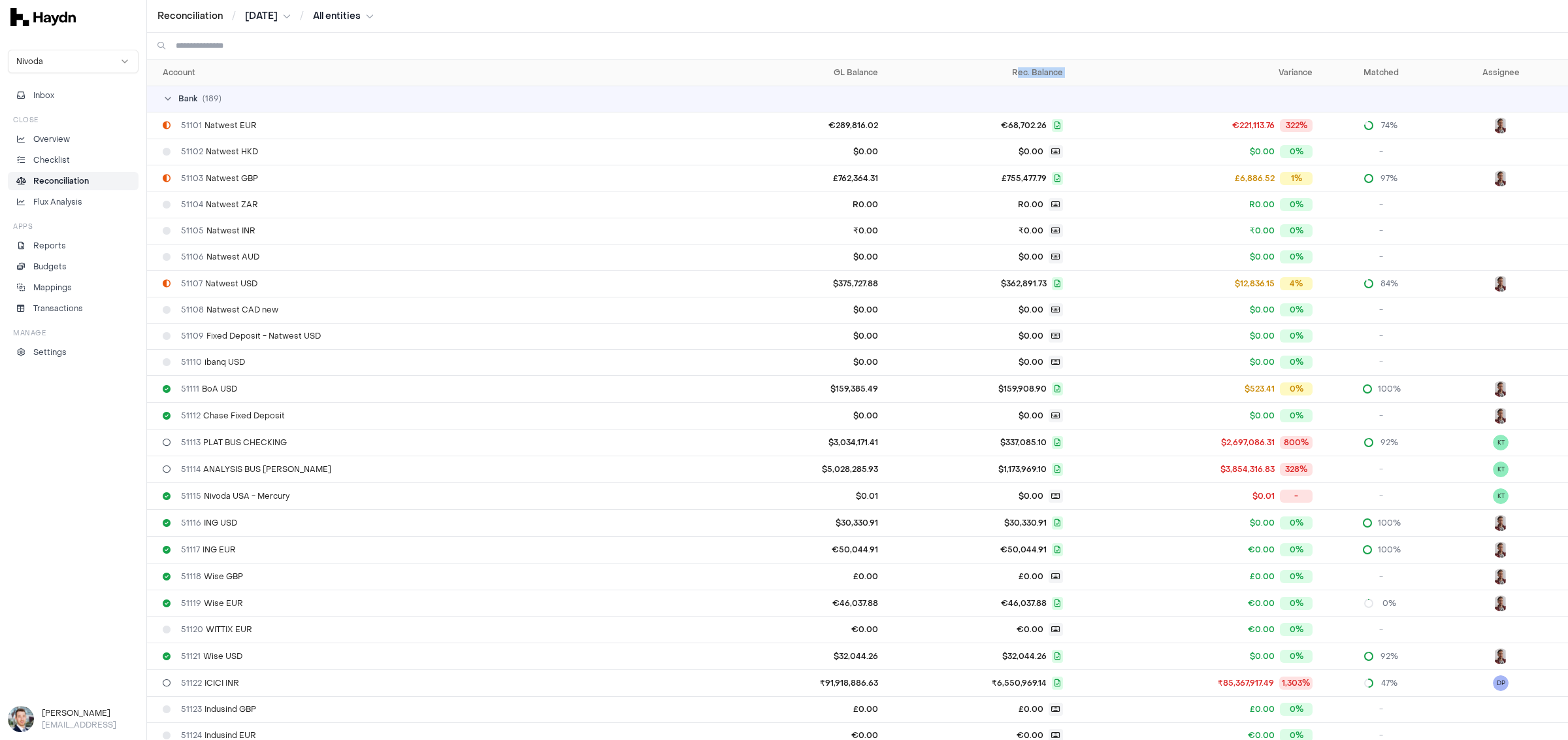
drag, startPoint x: 997, startPoint y: 73, endPoint x: 1055, endPoint y: 77, distance: 58.1
click at [998, 77] on tr "Account GL Balance Rec. Balance Variance Matched Assignee" at bounding box center [857, 72] width 1421 height 26
click at [998, 68] on th "Variance" at bounding box center [1193, 72] width 250 height 26
click at [270, 180] on div "51103 Natwest GBP" at bounding box center [429, 178] width 533 height 10
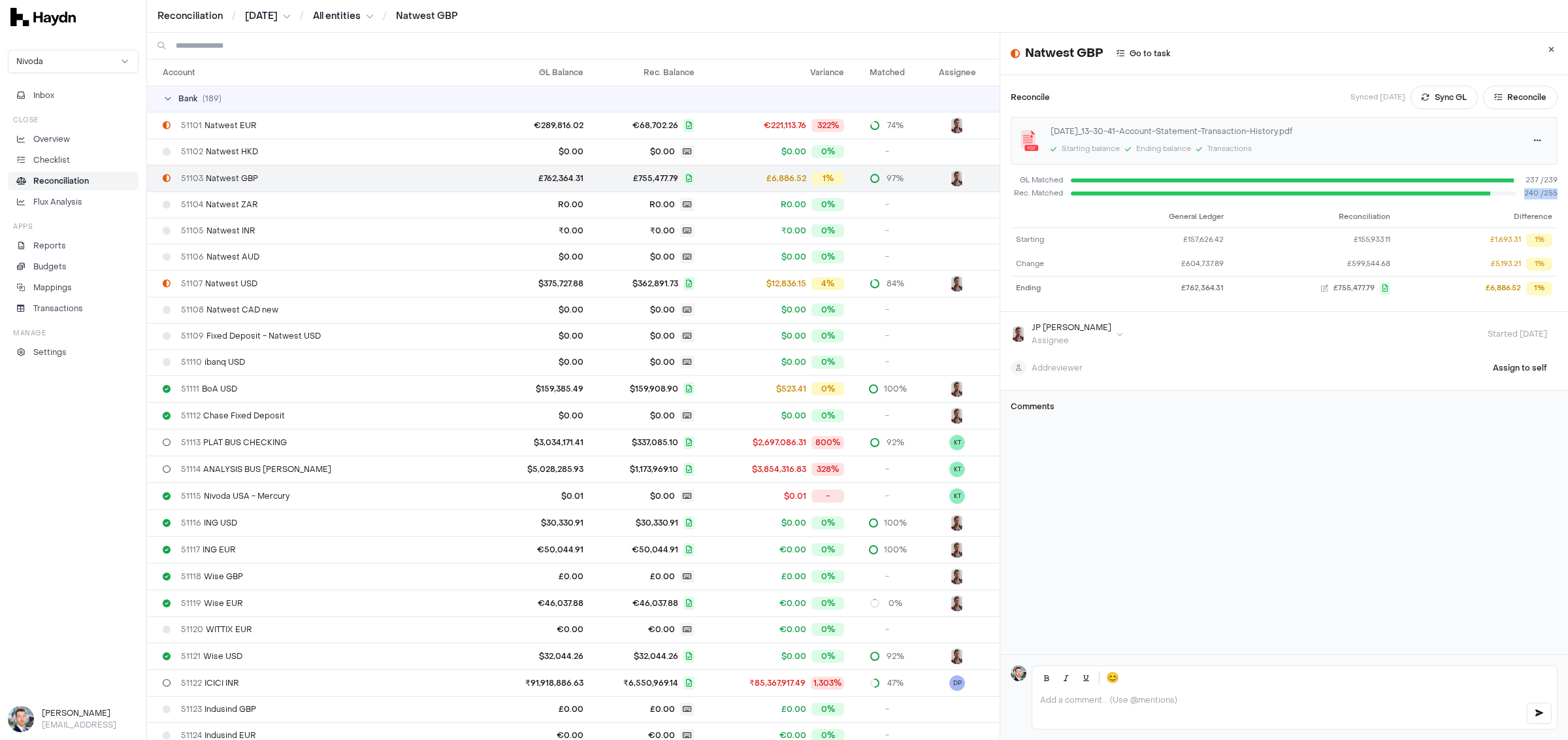
drag, startPoint x: 1494, startPoint y: 190, endPoint x: 1543, endPoint y: 192, distance: 49.0
click at [998, 192] on div "Natwest GBP Go to task Reconcile Synced [DATE] Sync GL Reconcile [DATE]_13-30-4…" at bounding box center [1284, 344] width 568 height 622
click at [998, 192] on div "Reconcile Synced [DATE] Sync GL Reconcile [DATE]_13-30-41-Account-Statement-Tra…" at bounding box center [1284, 193] width 568 height 236
click at [998, 100] on button "Reconcile" at bounding box center [1521, 97] width 75 height 24
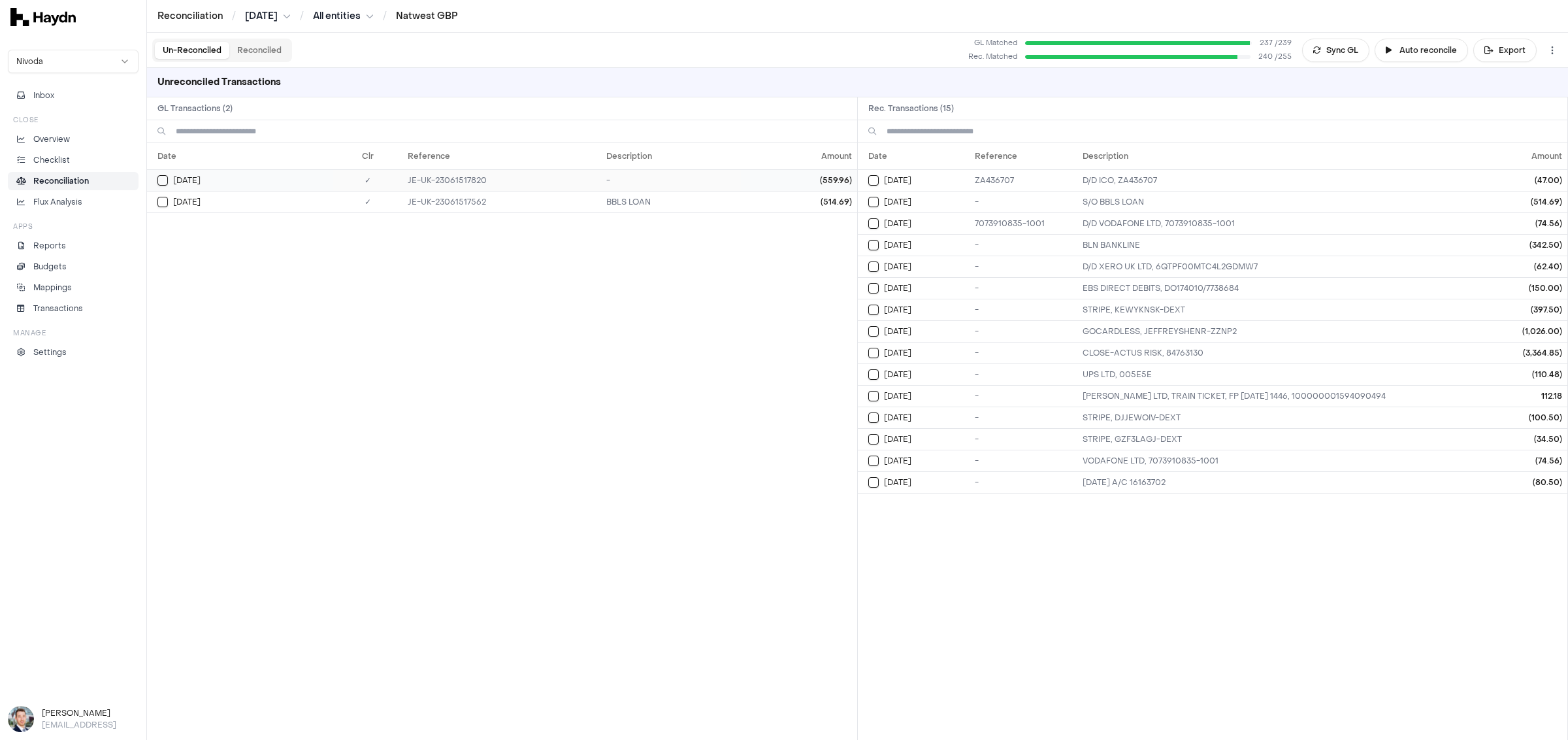
click at [158, 179] on button "Select GL transaction 101241053" at bounding box center [163, 181] width 10 height 10
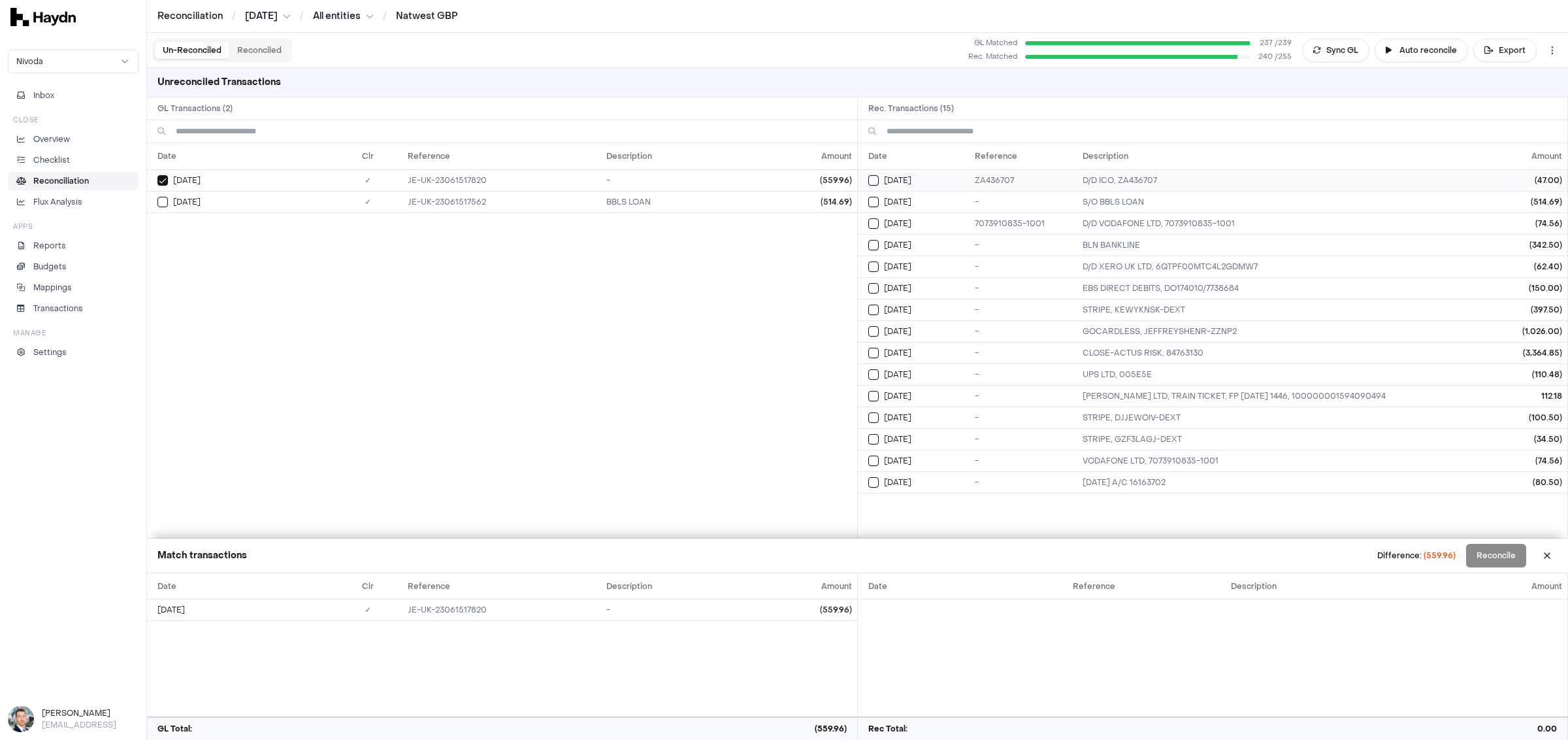
click at [880, 181] on div "[DATE]" at bounding box center [918, 181] width 101 height 10
click at [164, 181] on button "Select GL transaction 101241053" at bounding box center [163, 181] width 10 height 10
click at [873, 178] on button "Select reconciliation transaction 25944" at bounding box center [873, 181] width 10 height 10
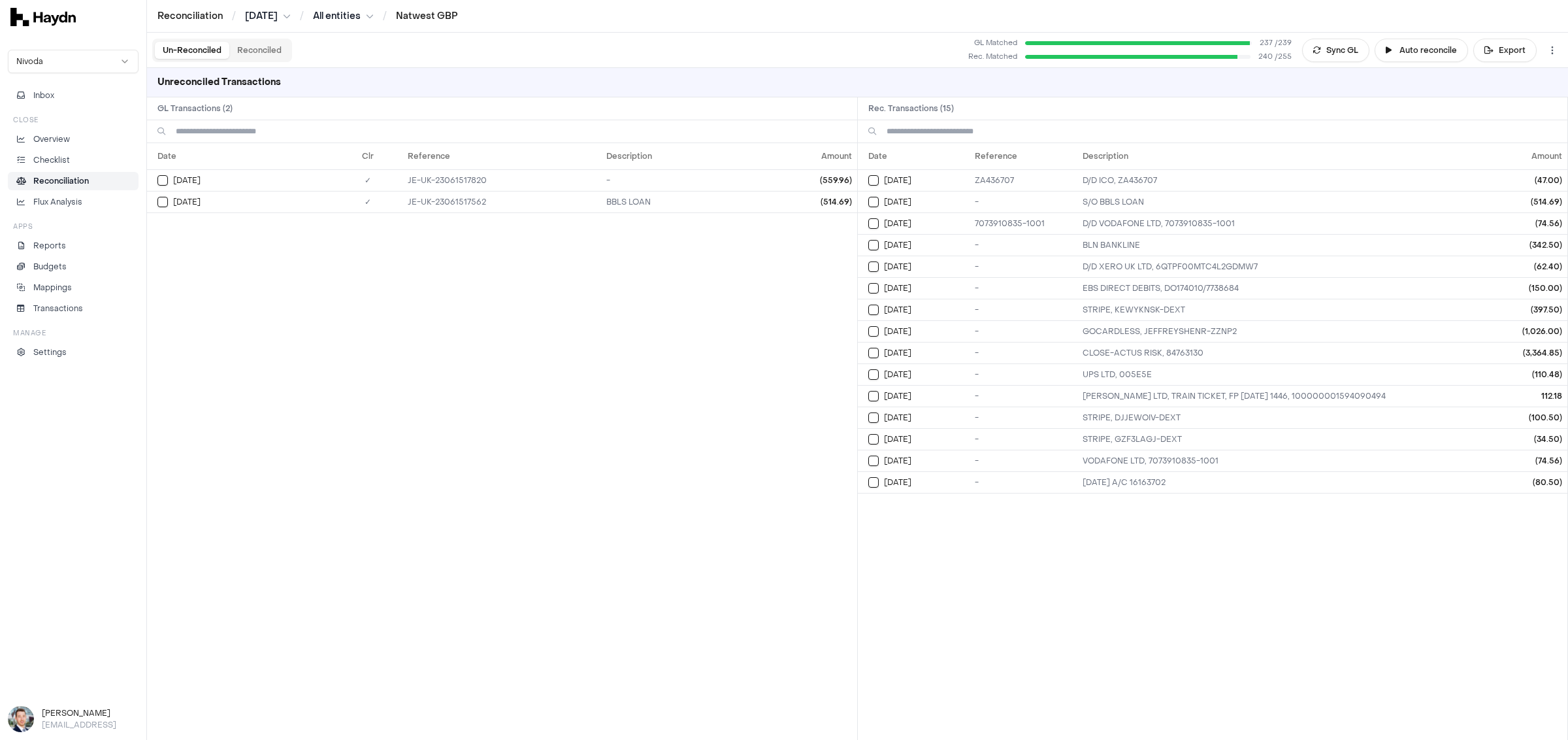
click at [104, 177] on li "Reconciliation" at bounding box center [73, 181] width 119 height 12
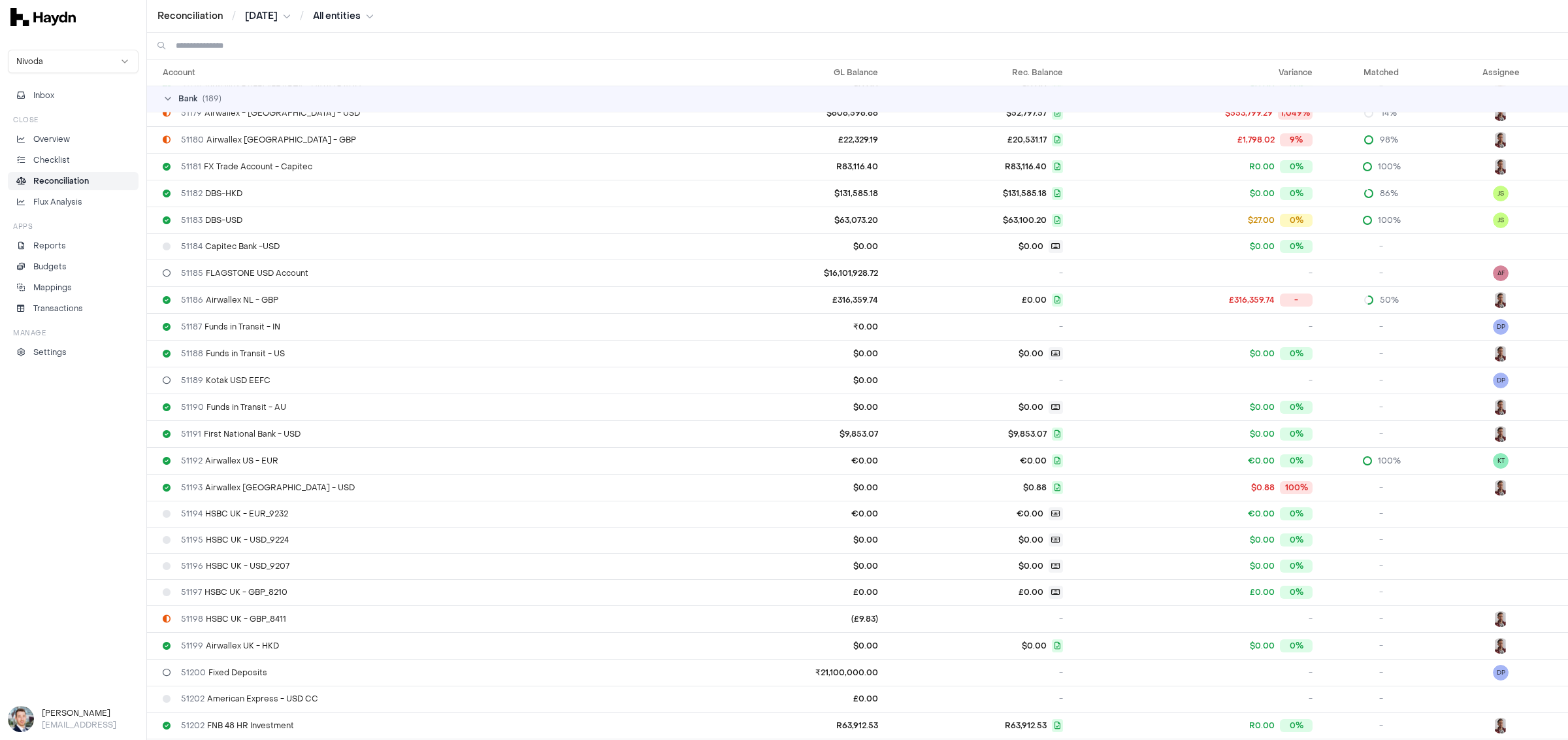
scroll to position [2061, 0]
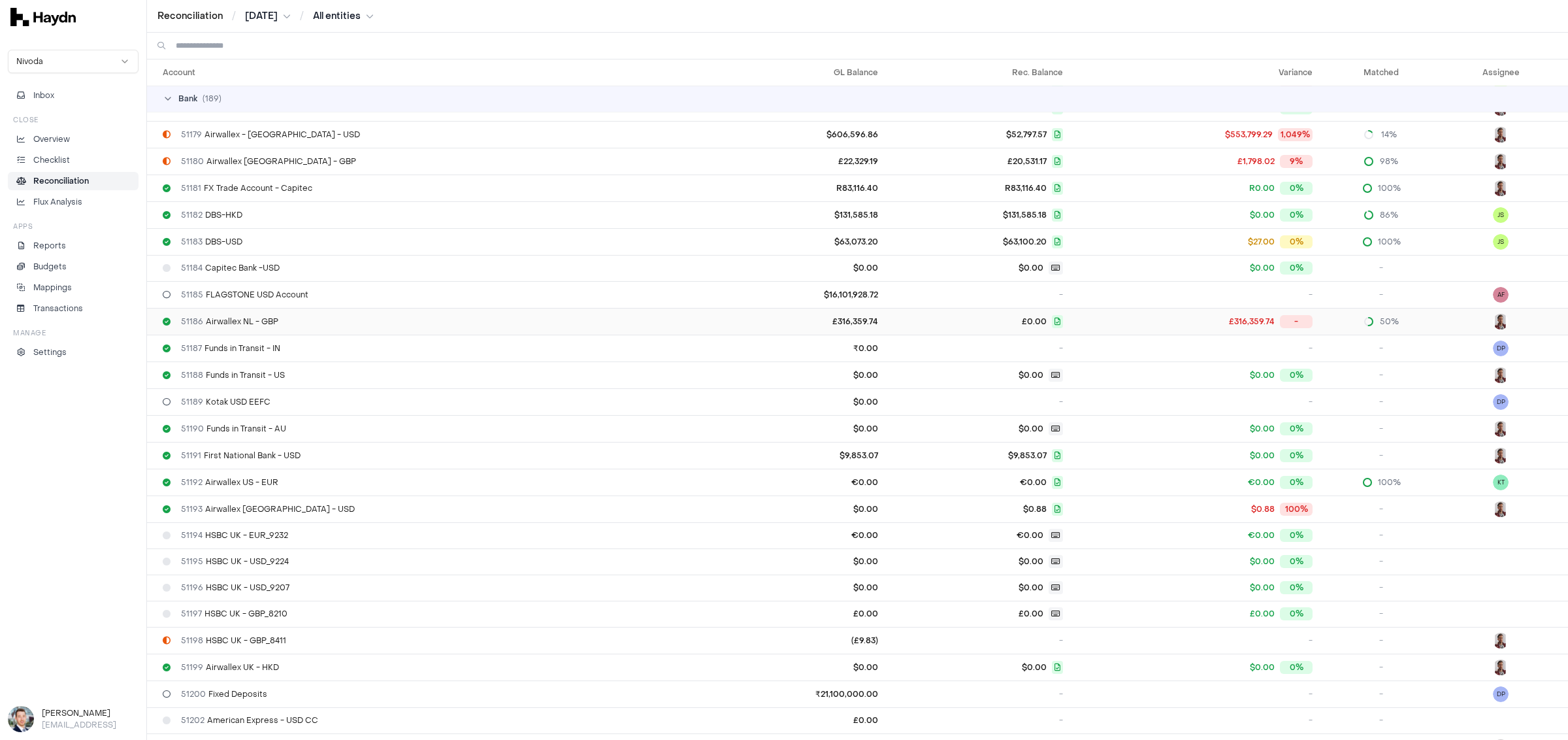
click at [279, 316] on div "51186 Airwallex NL - GBP" at bounding box center [429, 321] width 533 height 10
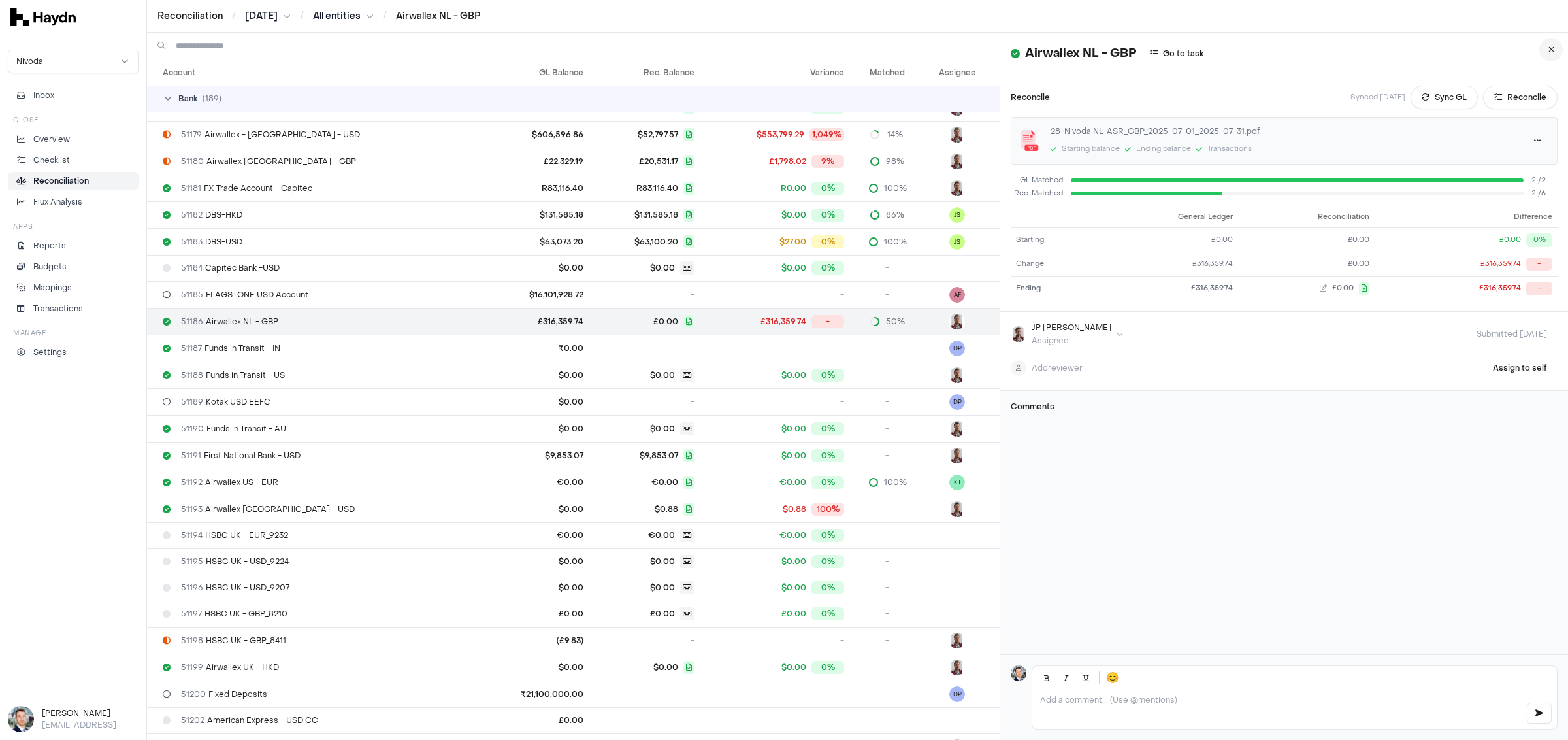
click at [998, 45] on button at bounding box center [1551, 50] width 24 height 24
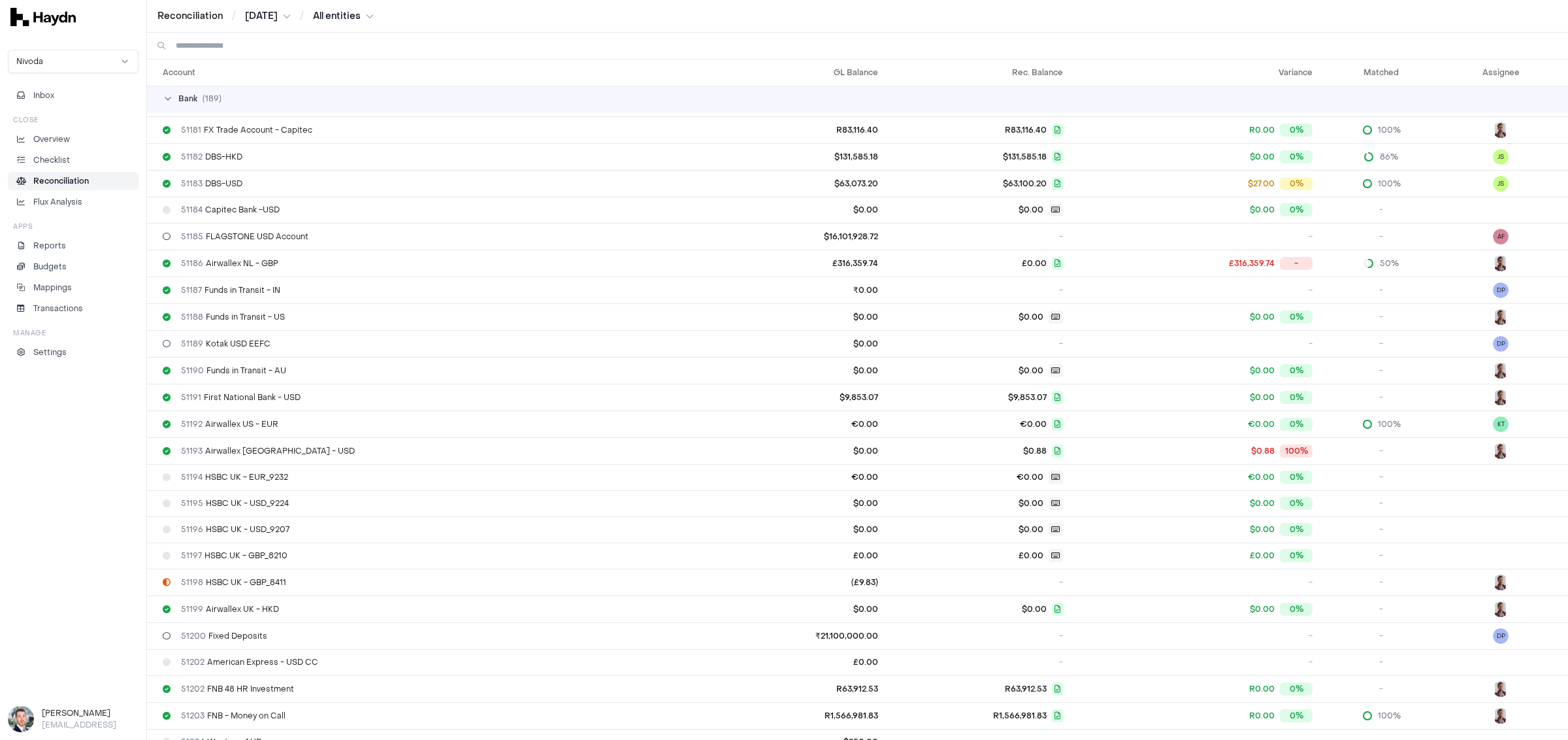
scroll to position [2142, 0]
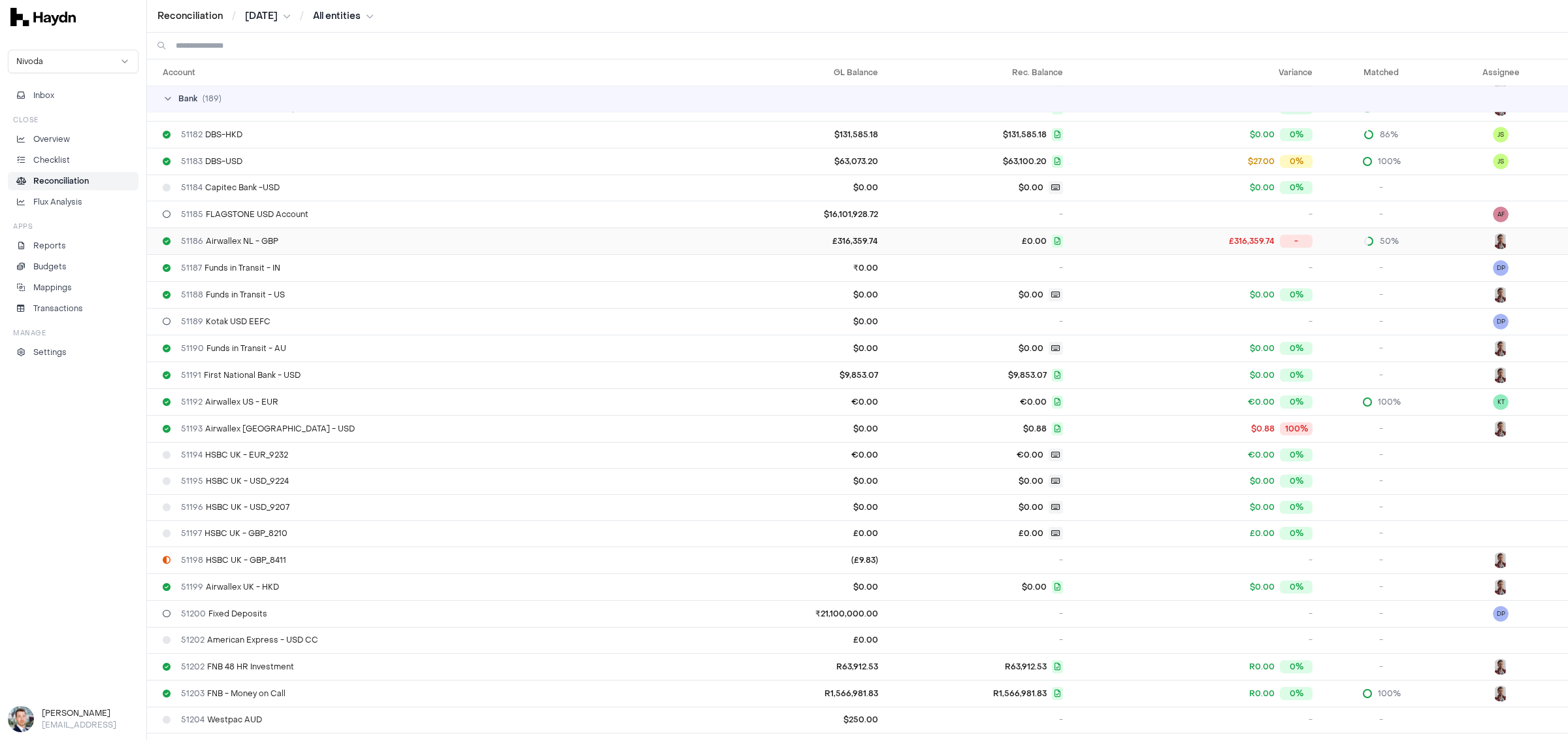
click at [281, 236] on div "51186 Airwallex NL - GBP" at bounding box center [429, 241] width 533 height 10
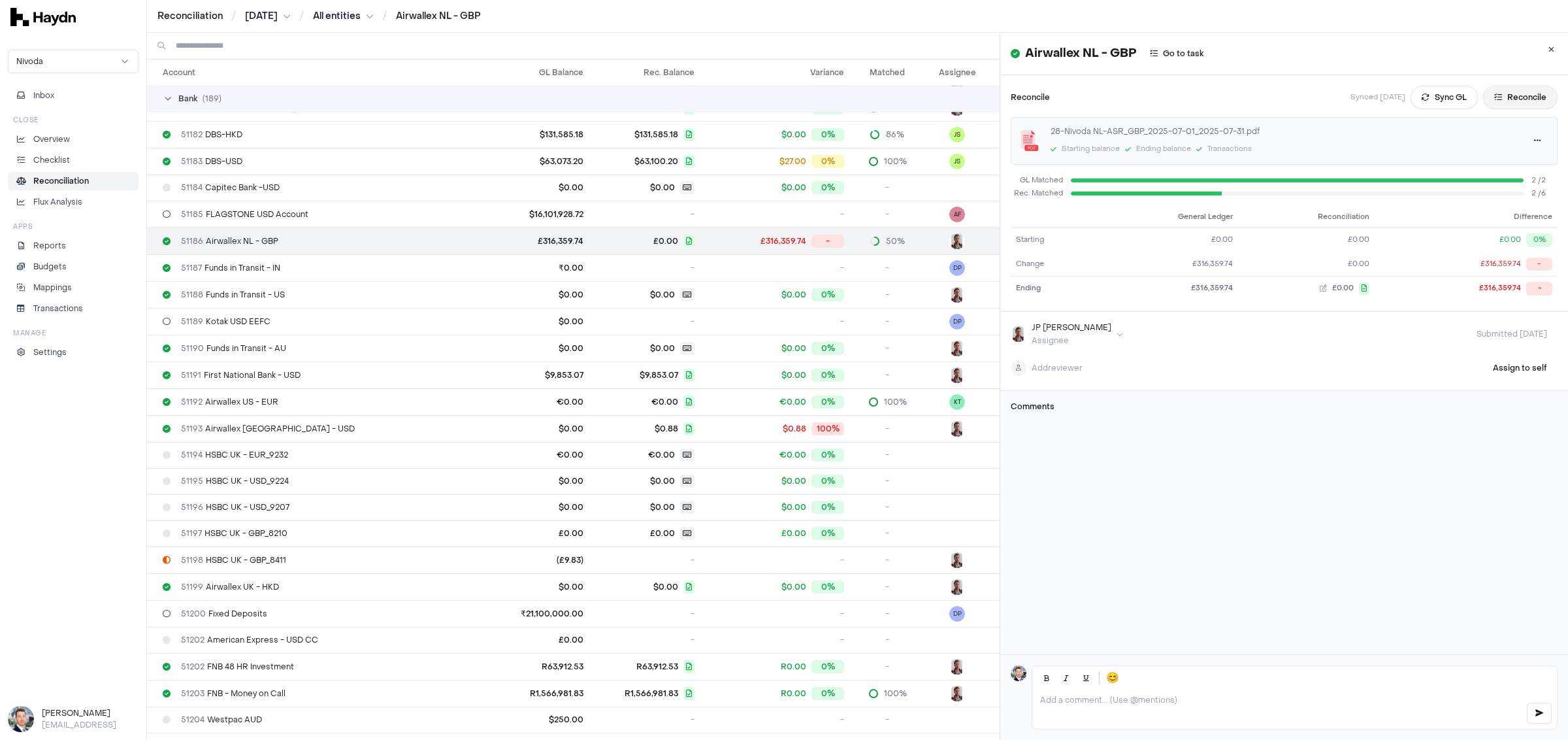
click at [998, 92] on button "Reconcile" at bounding box center [1521, 97] width 75 height 24
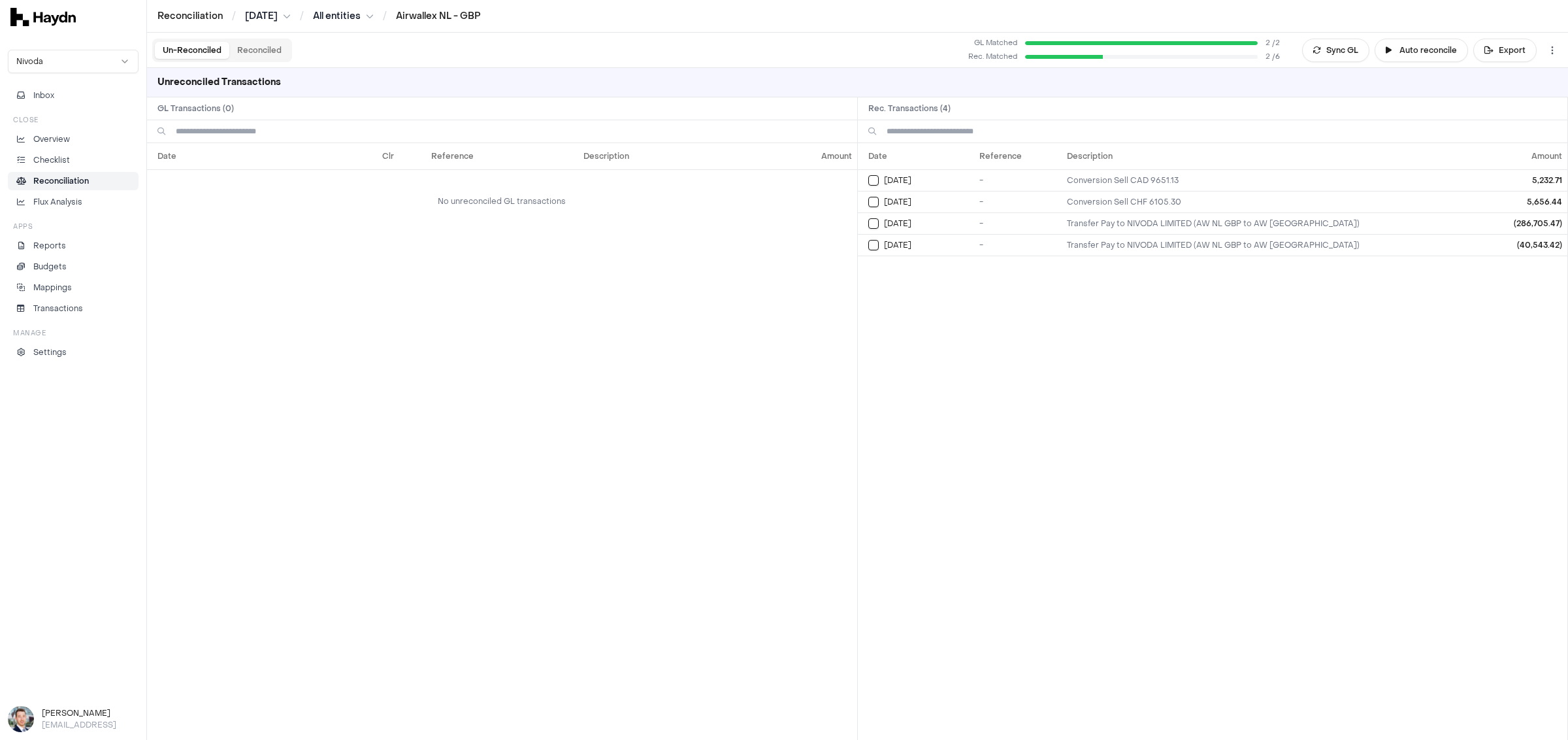
click at [74, 175] on p "Reconciliation" at bounding box center [61, 181] width 56 height 12
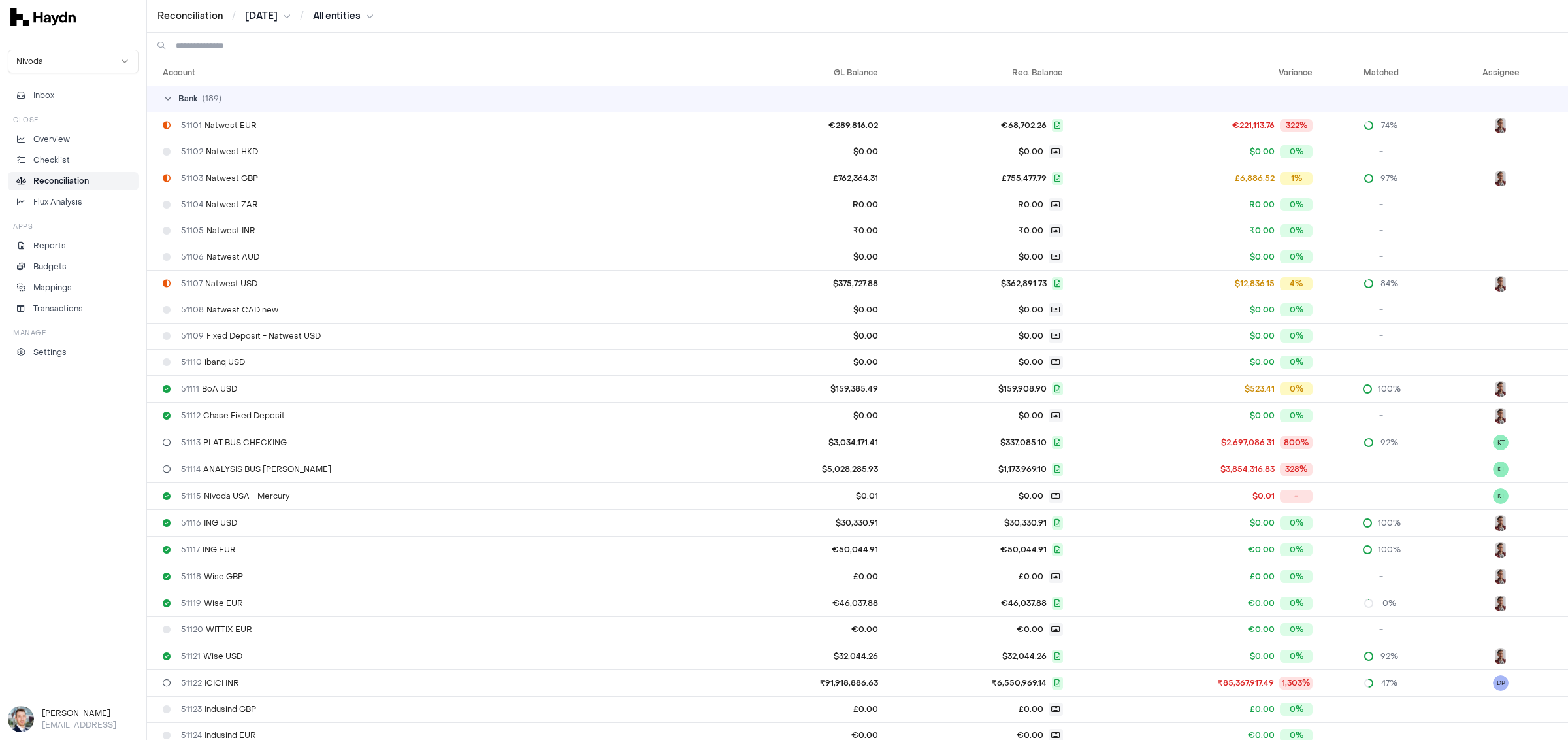
click at [79, 178] on p "Reconciliation" at bounding box center [61, 181] width 56 height 12
click at [79, 176] on p "Reconciliation" at bounding box center [61, 181] width 56 height 12
click at [58, 198] on p "Flux Analysis" at bounding box center [58, 202] width 49 height 12
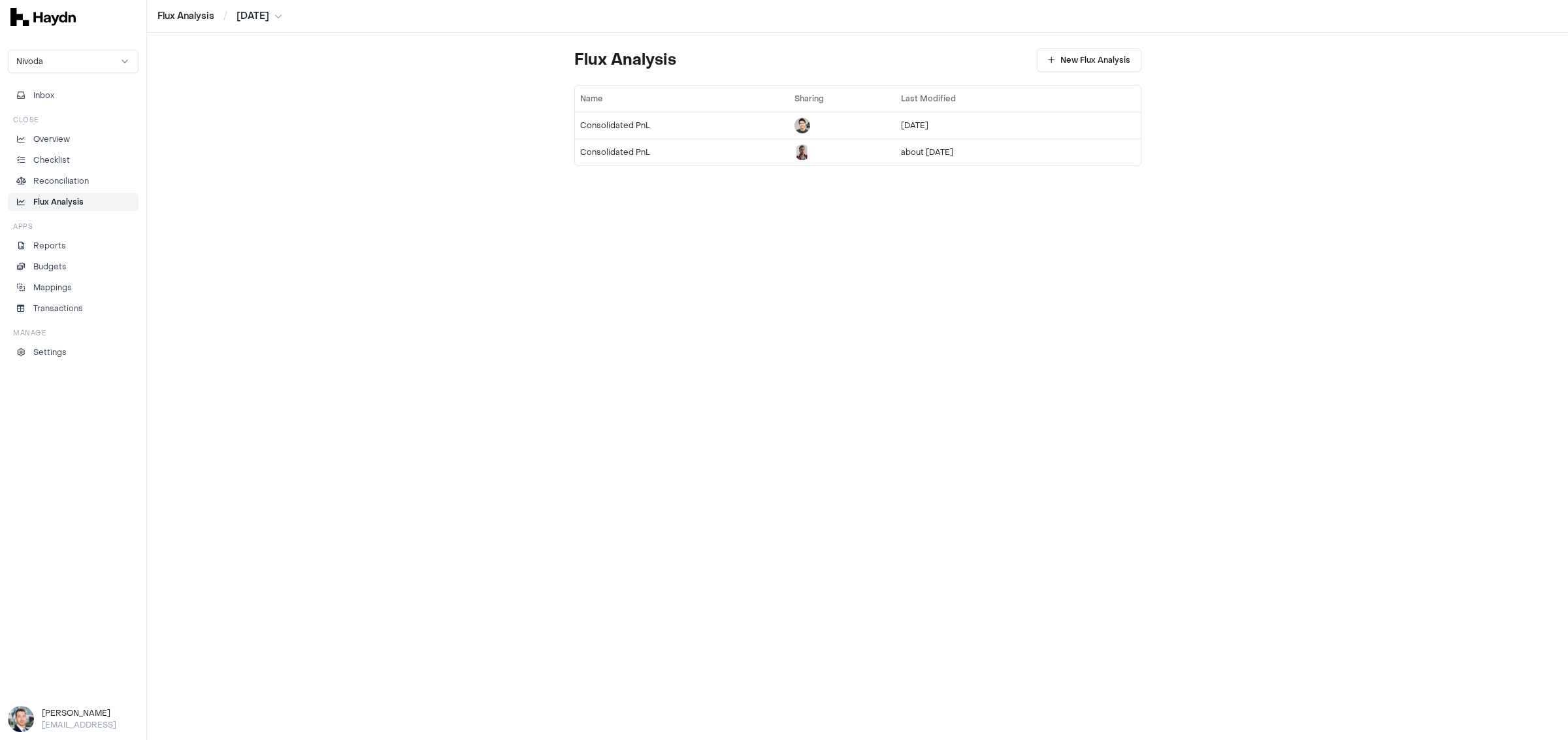
click at [63, 69] on html "Flux Analysis / [DATE] Nivoda Inbox Close Overview Checklist Reconciliation Flu…" at bounding box center [784, 370] width 1568 height 740
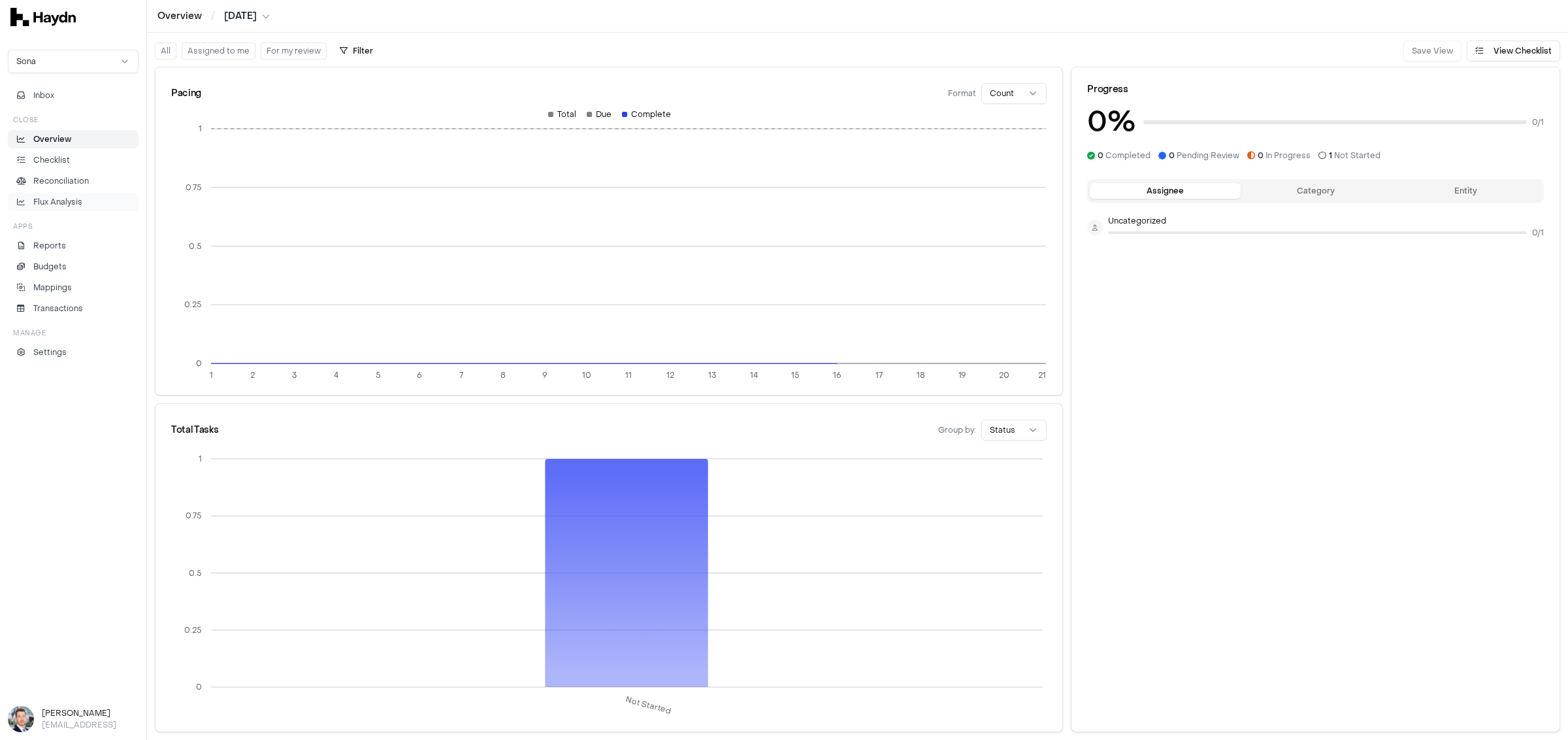
click at [70, 201] on p "Flux Analysis" at bounding box center [58, 202] width 49 height 12
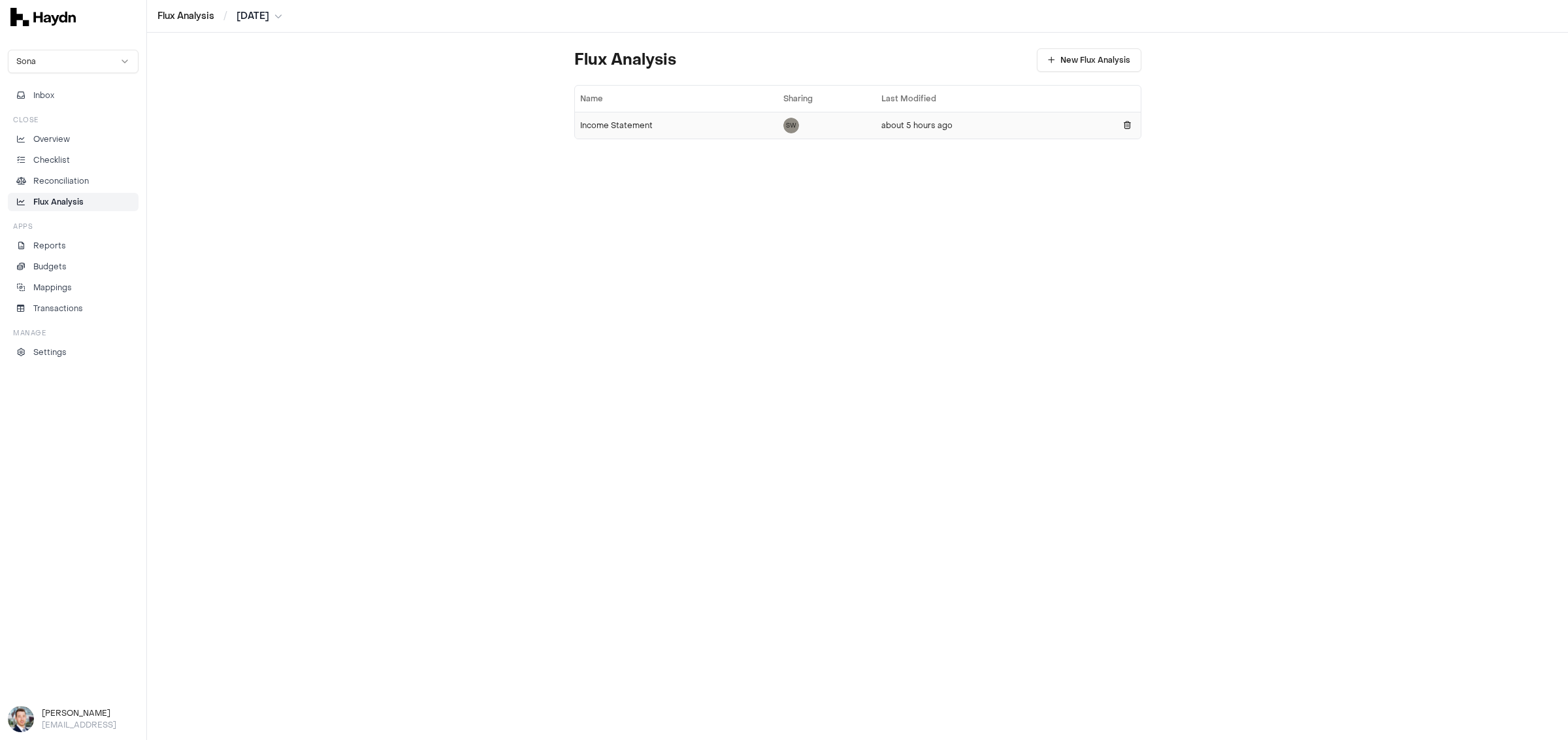
click at [616, 126] on div "Income Statement" at bounding box center [676, 125] width 193 height 10
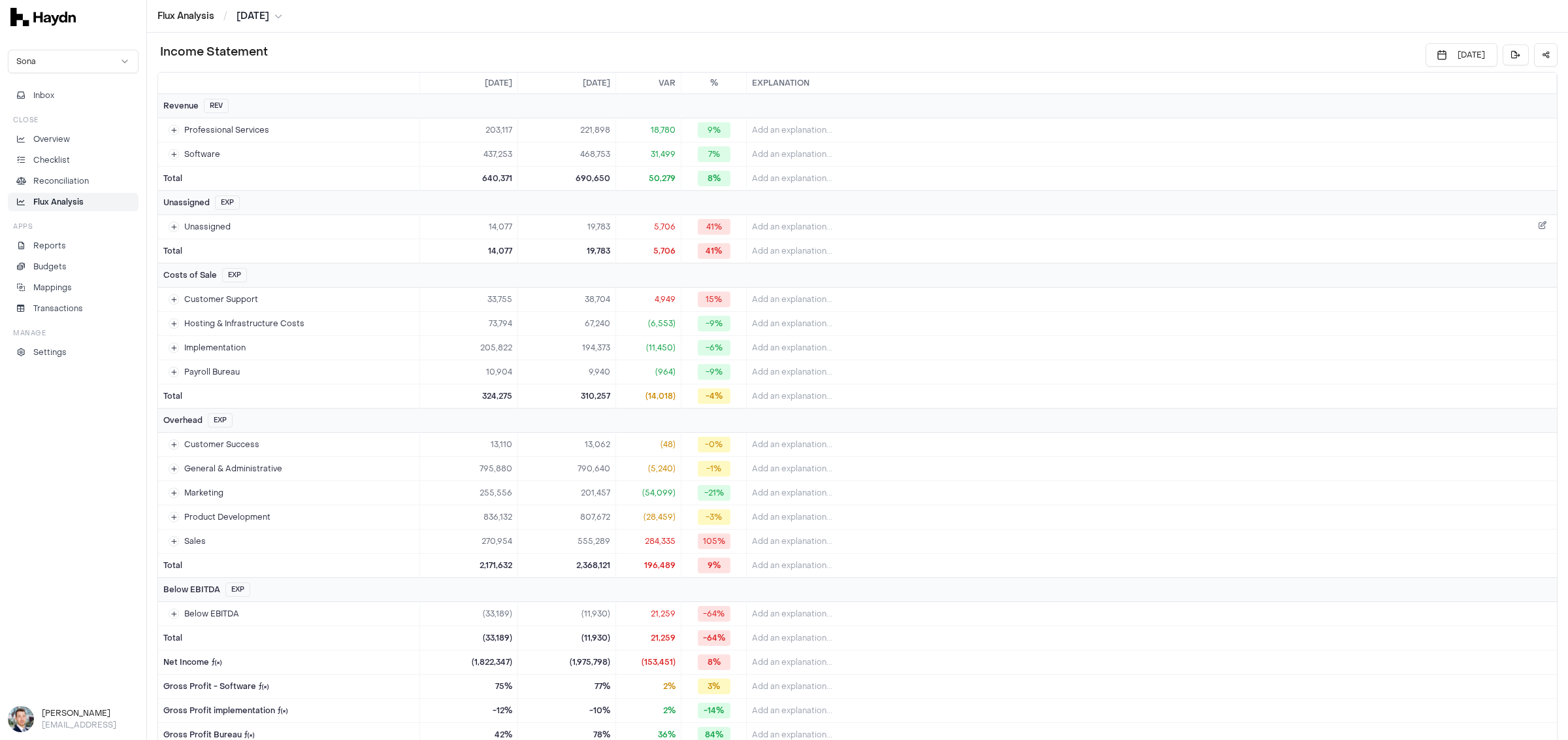
click at [783, 219] on button "Add an explanation..." at bounding box center [1151, 227] width 799 height 19
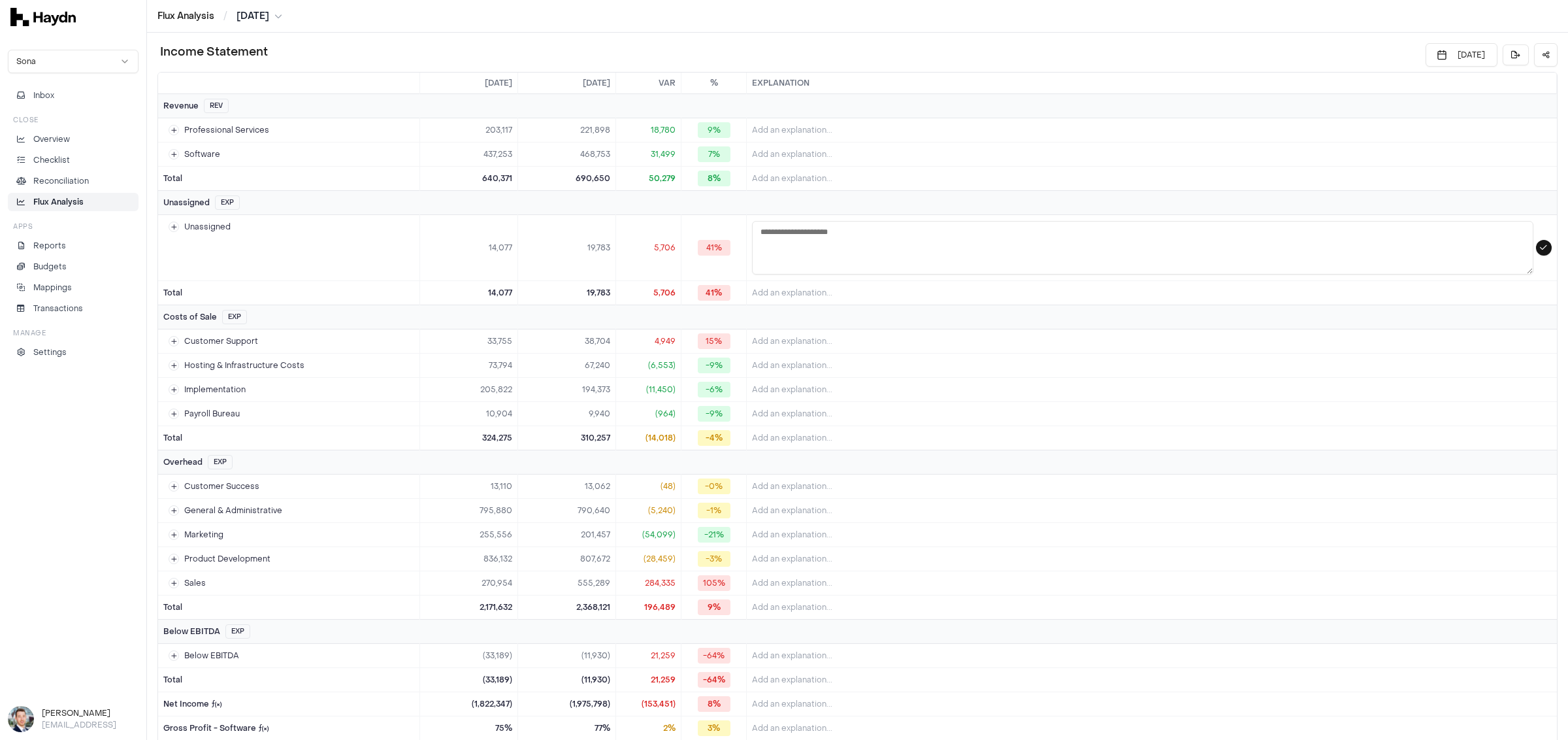
click at [998, 246] on td at bounding box center [1152, 248] width 810 height 66
click at [998, 242] on button "submit" at bounding box center [1543, 248] width 15 height 15
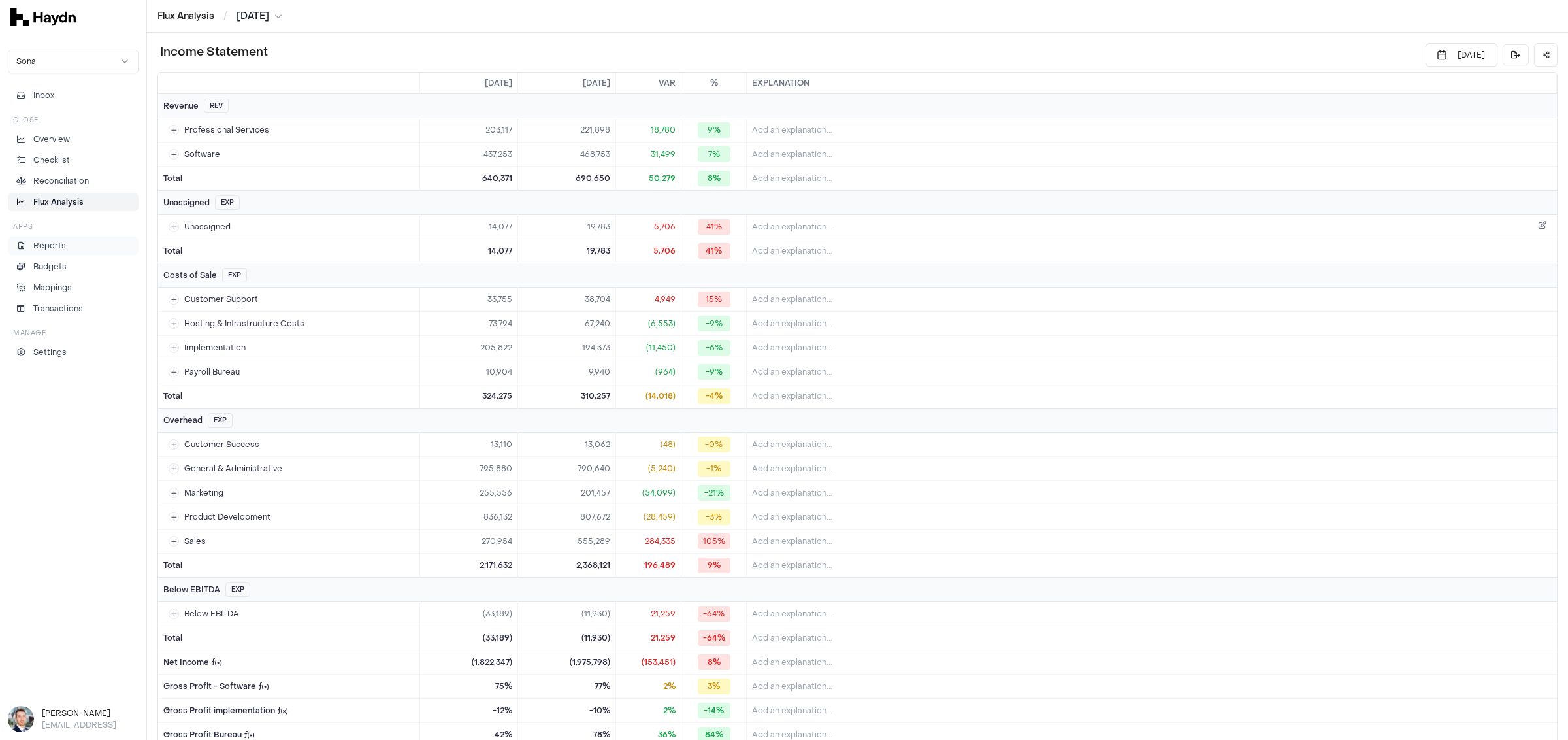
click at [58, 247] on p "Reports" at bounding box center [49, 246] width 33 height 12
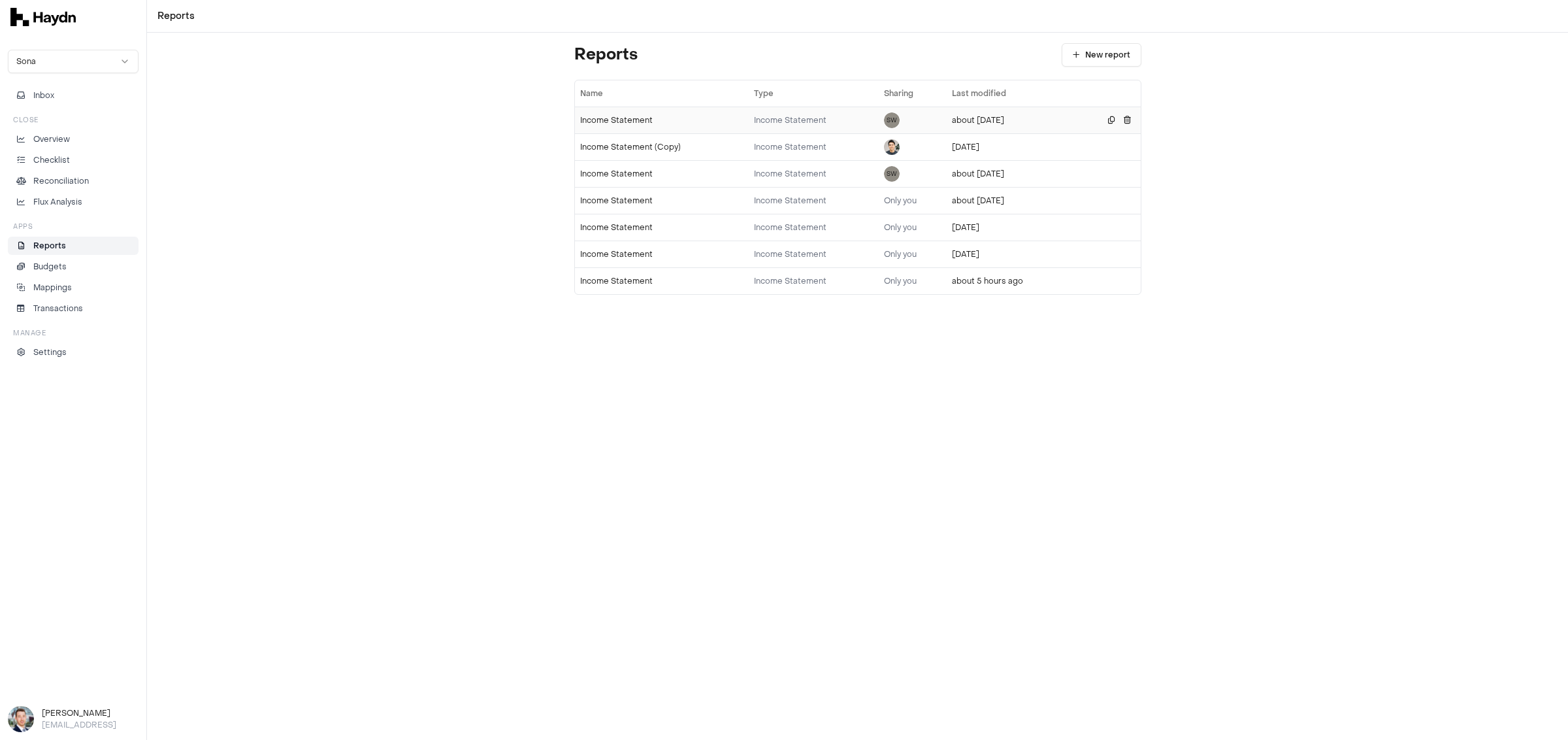
click at [613, 120] on div "Income Statement" at bounding box center [661, 120] width 164 height 10
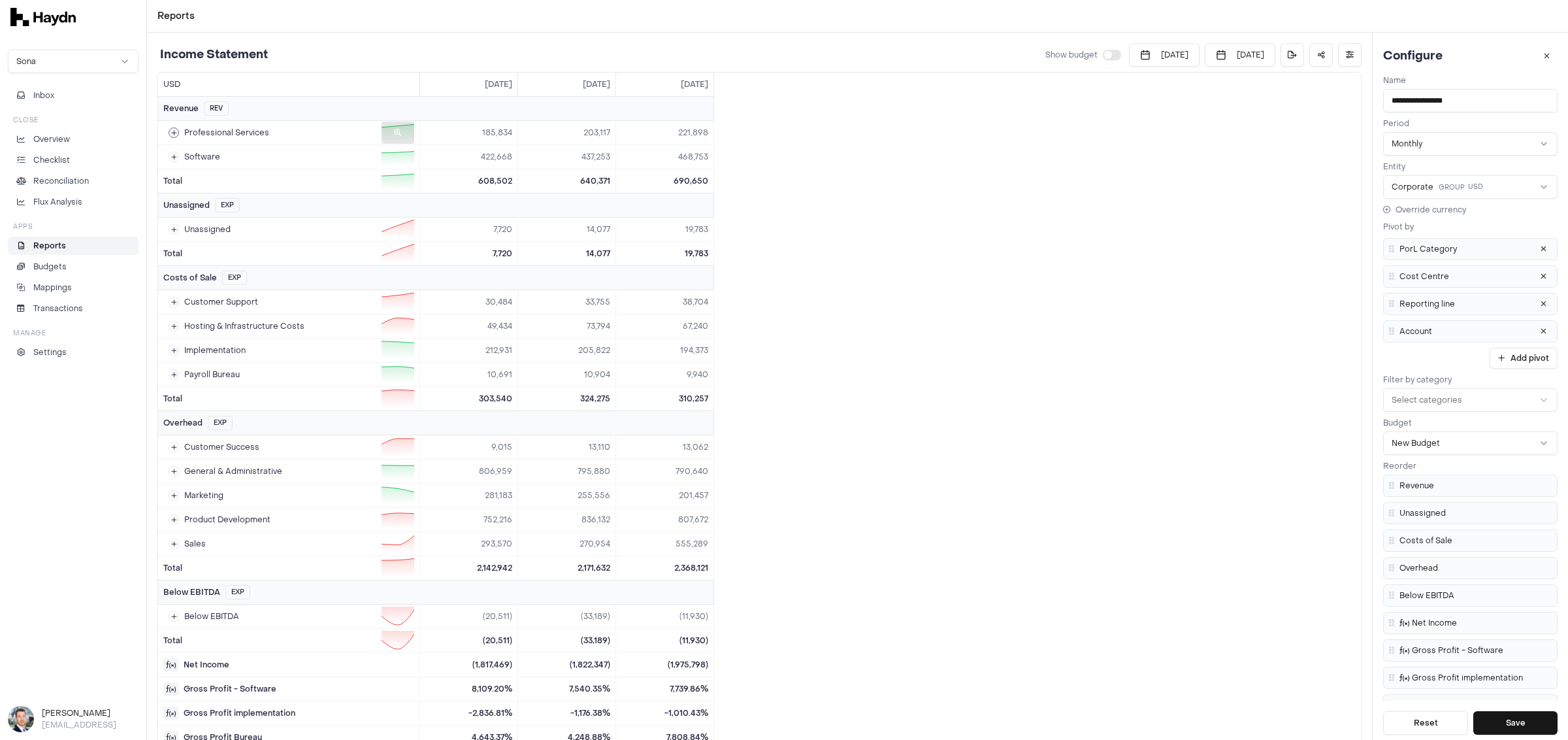
click at [406, 128] on div at bounding box center [398, 132] width 33 height 22
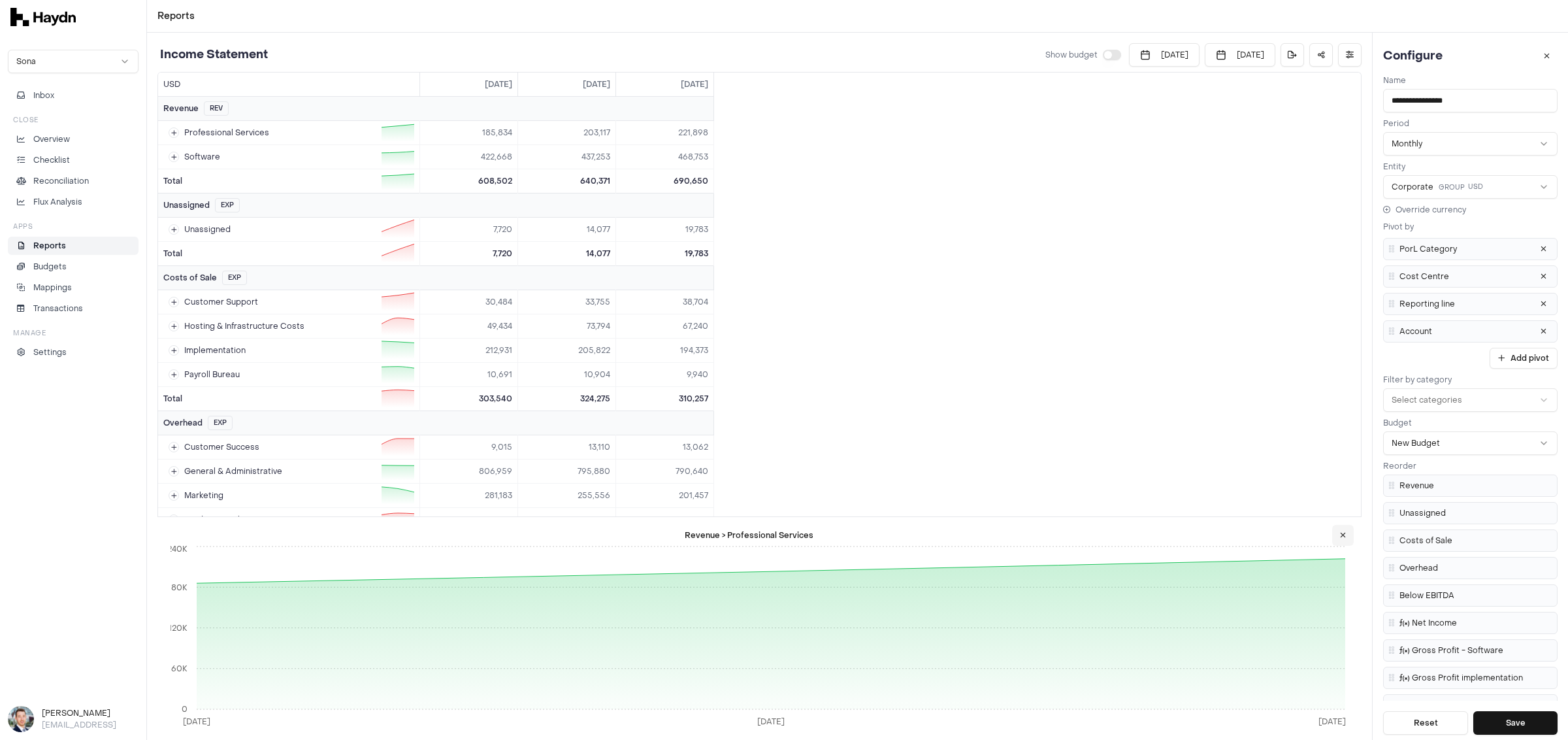
click at [998, 521] on button at bounding box center [1343, 535] width 21 height 21
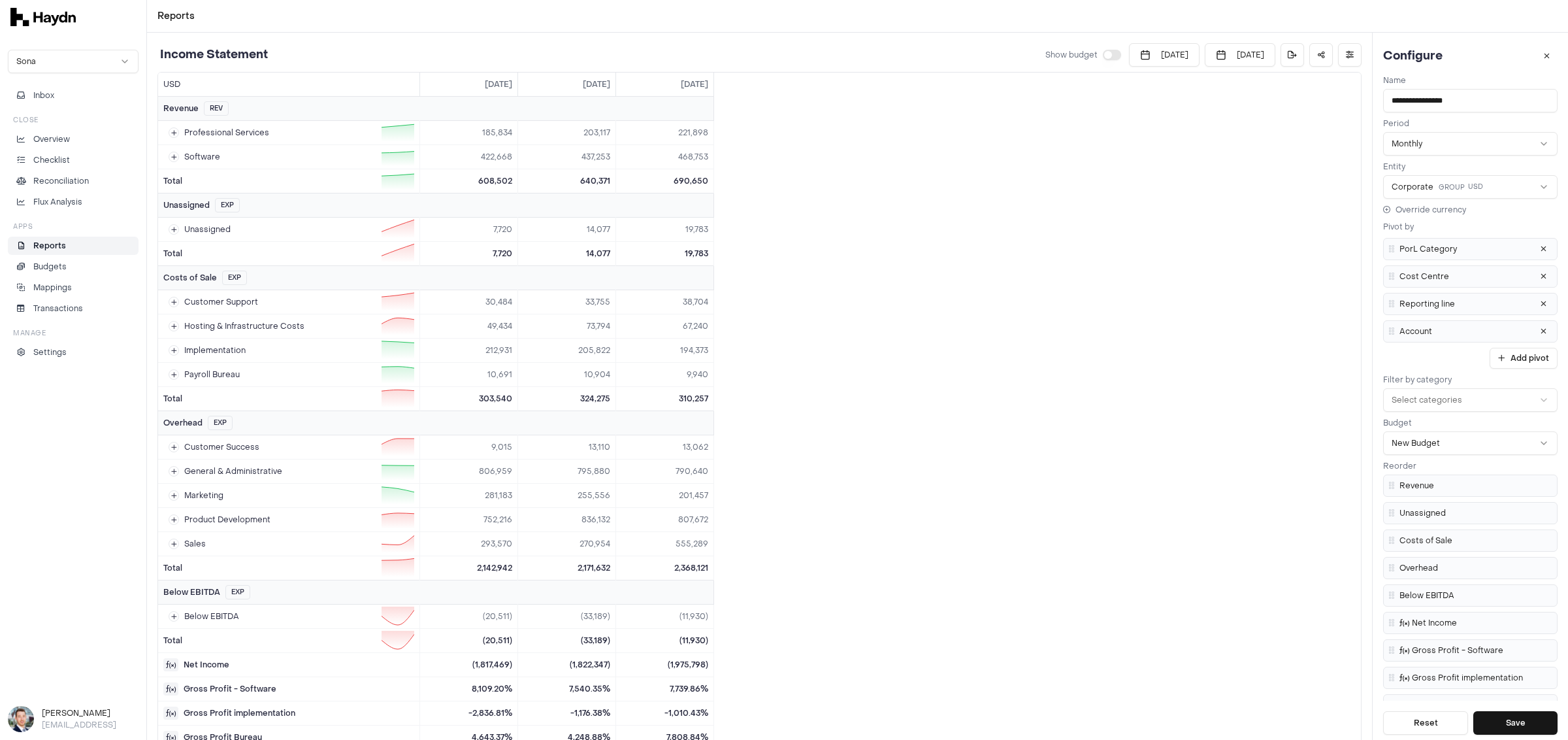
click at [998, 55] on button "button" at bounding box center [1112, 55] width 19 height 10
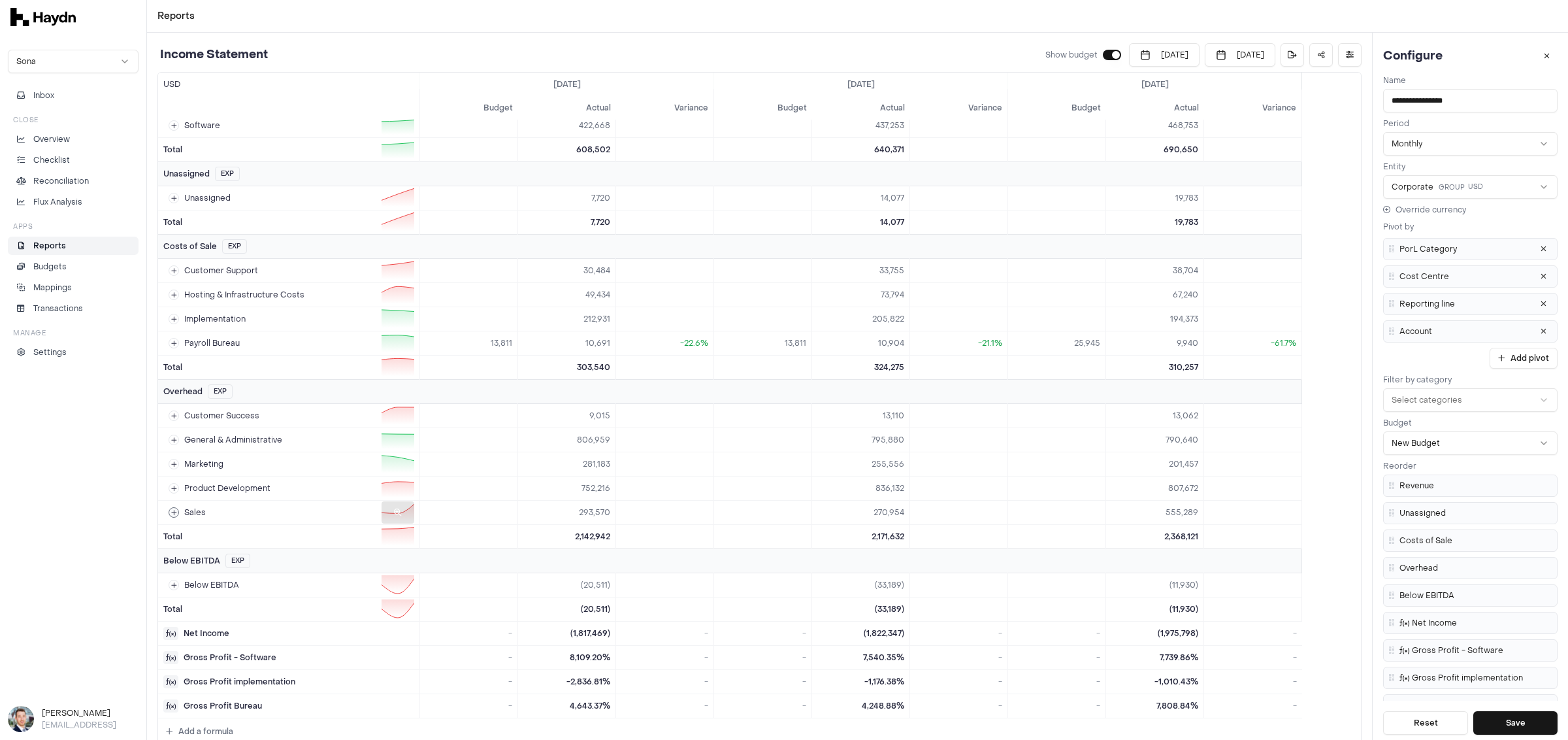
scroll to position [98, 0]
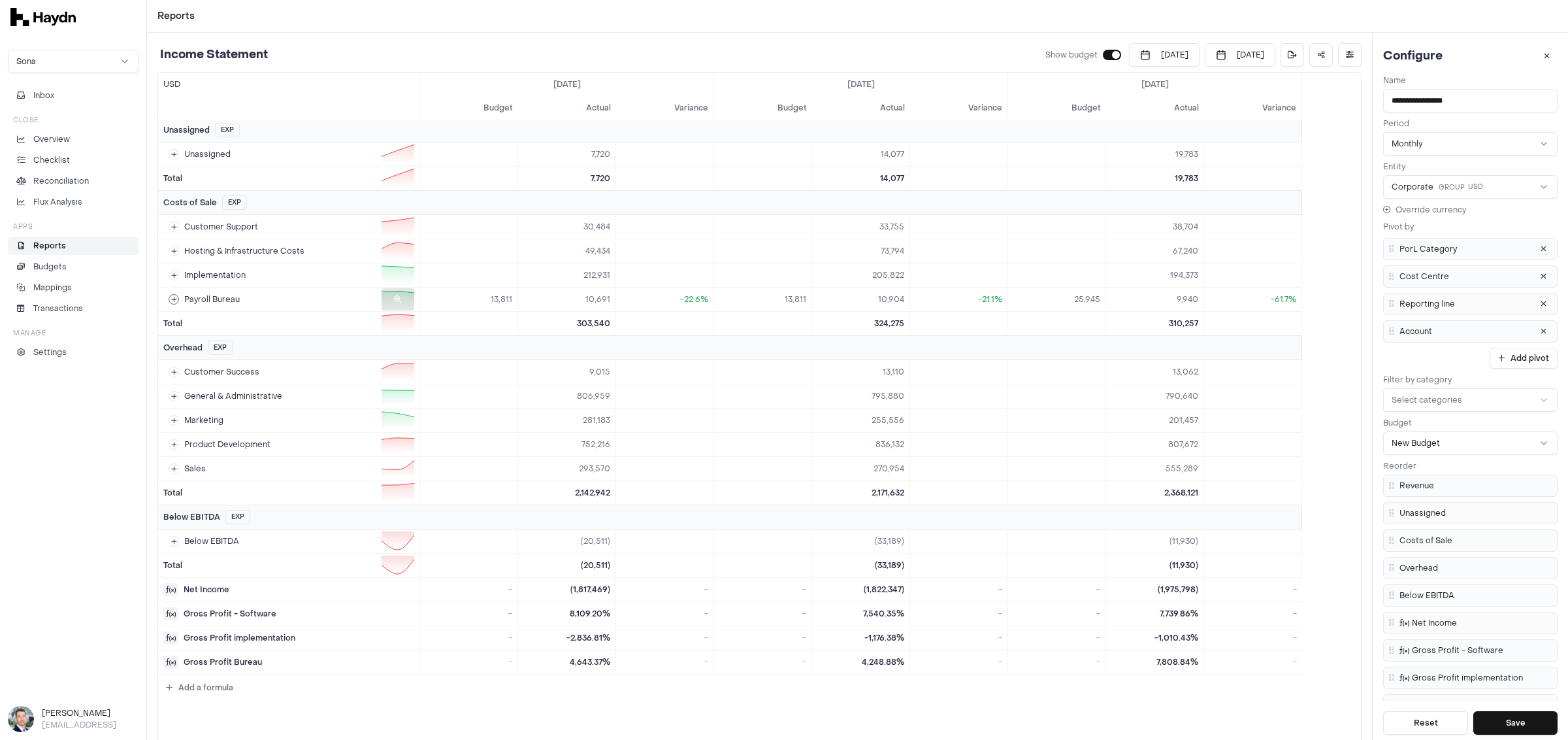
click at [170, 294] on button at bounding box center [174, 299] width 10 height 10
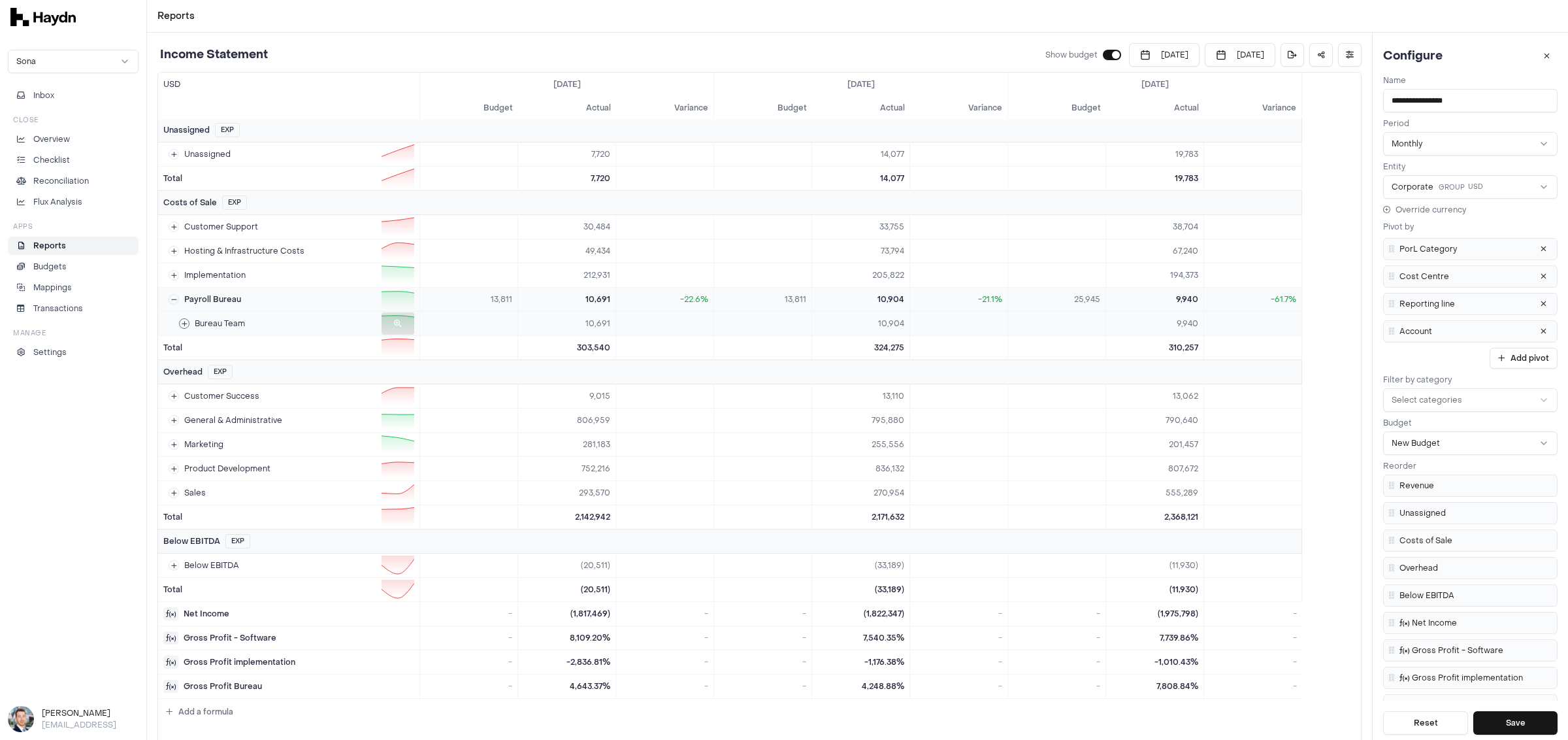
click at [182, 318] on button at bounding box center [184, 323] width 10 height 10
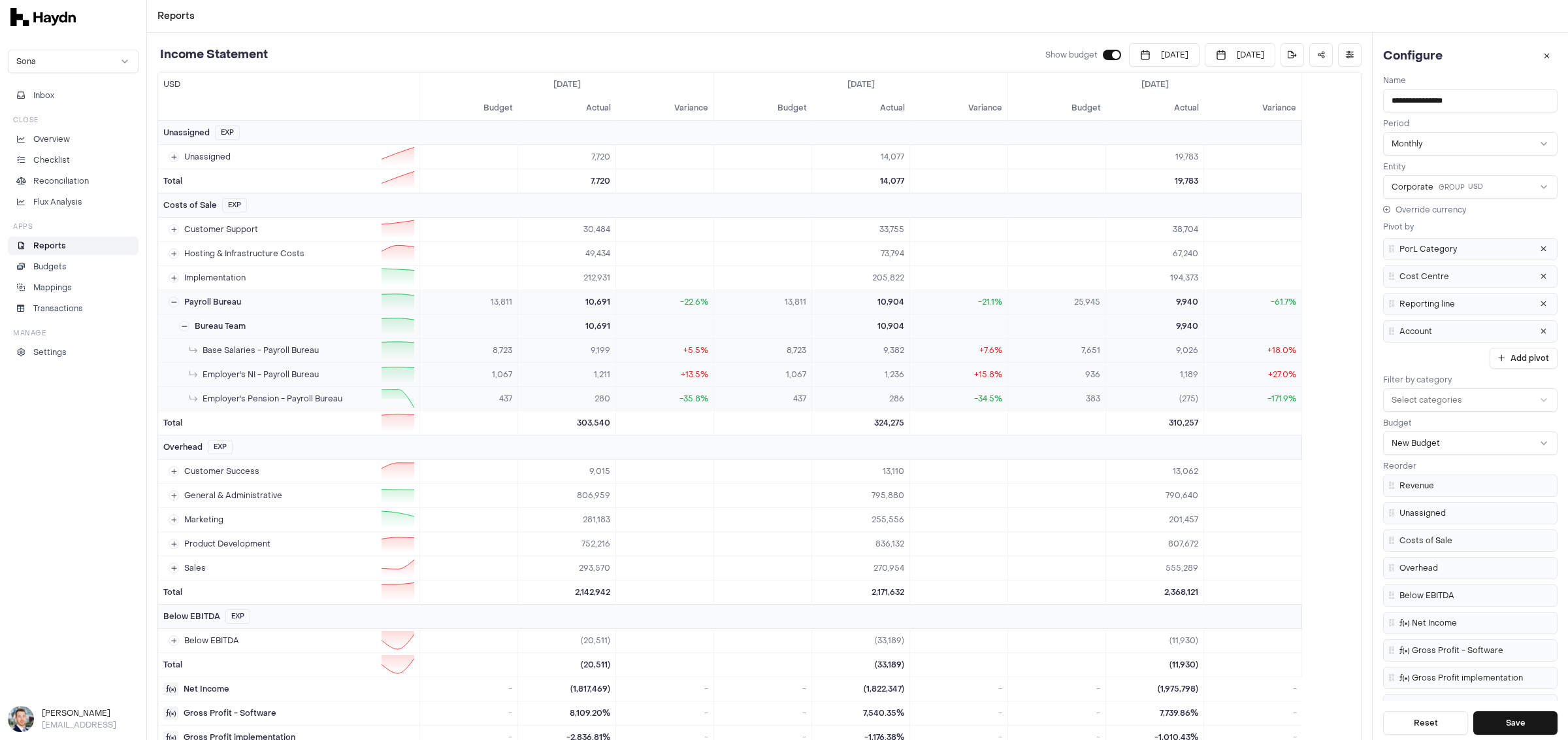
scroll to position [96, 0]
click at [56, 196] on p "Flux Analysis" at bounding box center [58, 202] width 49 height 12
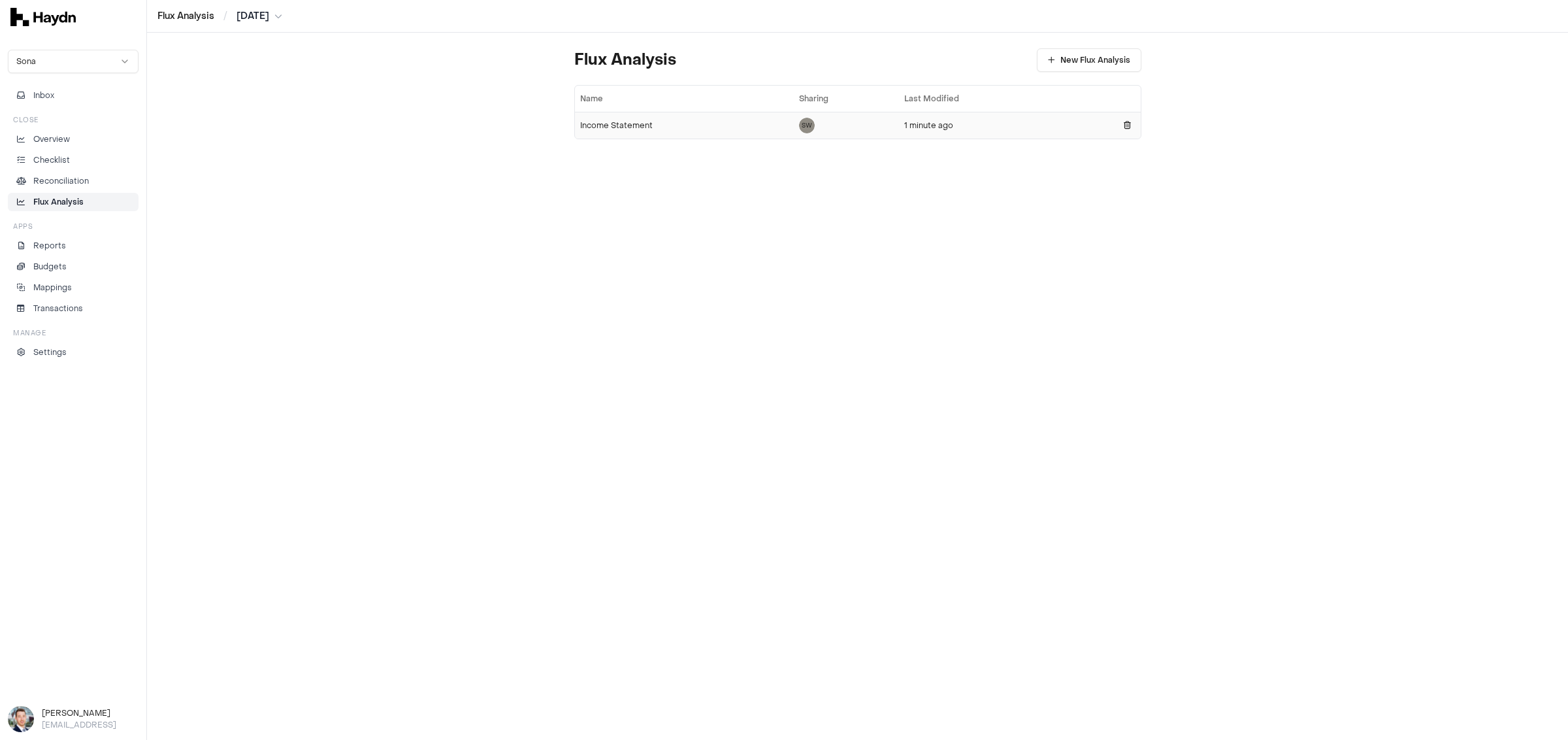
click at [593, 121] on div "Income Statement" at bounding box center [684, 125] width 209 height 10
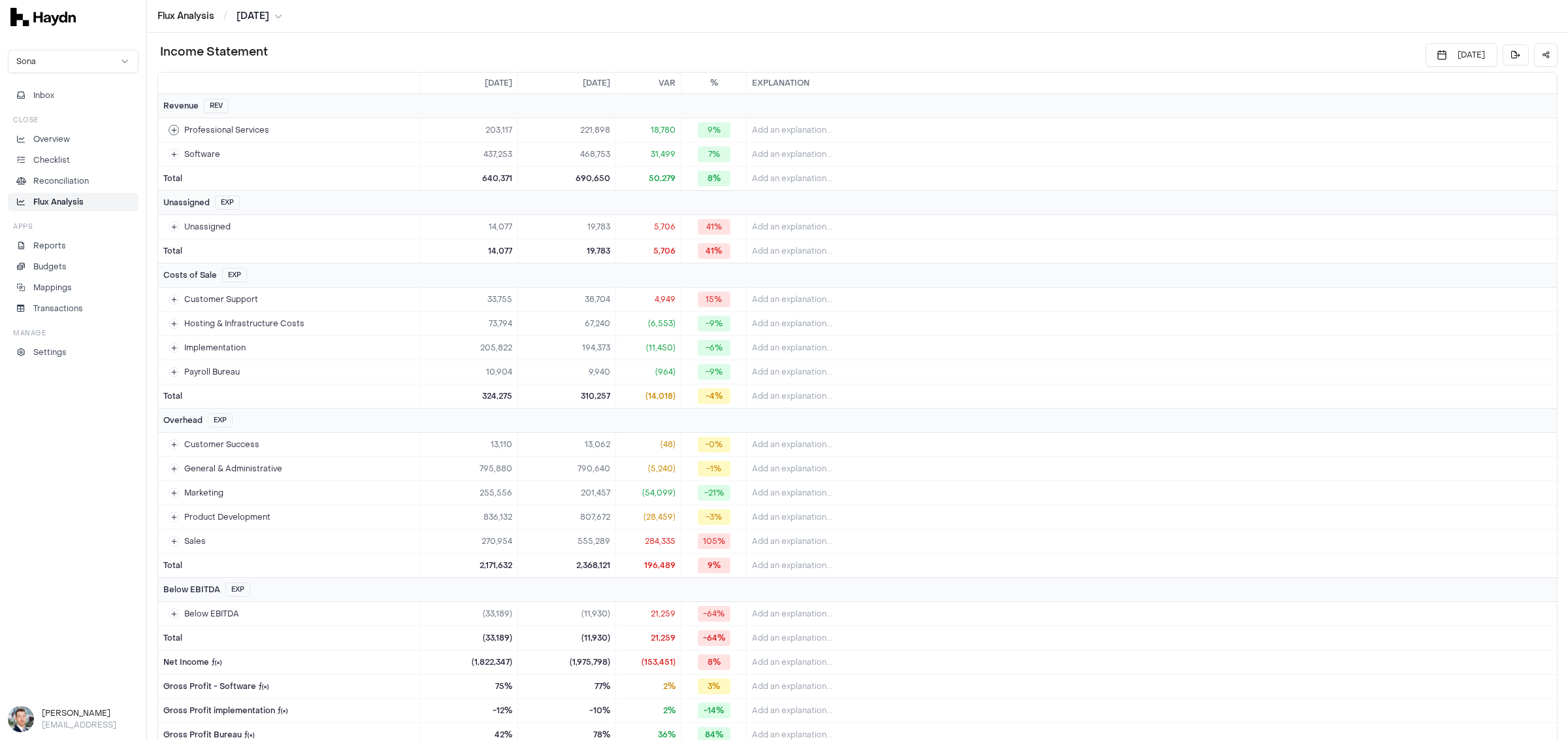
click at [175, 127] on icon at bounding box center [174, 131] width 6 height 7
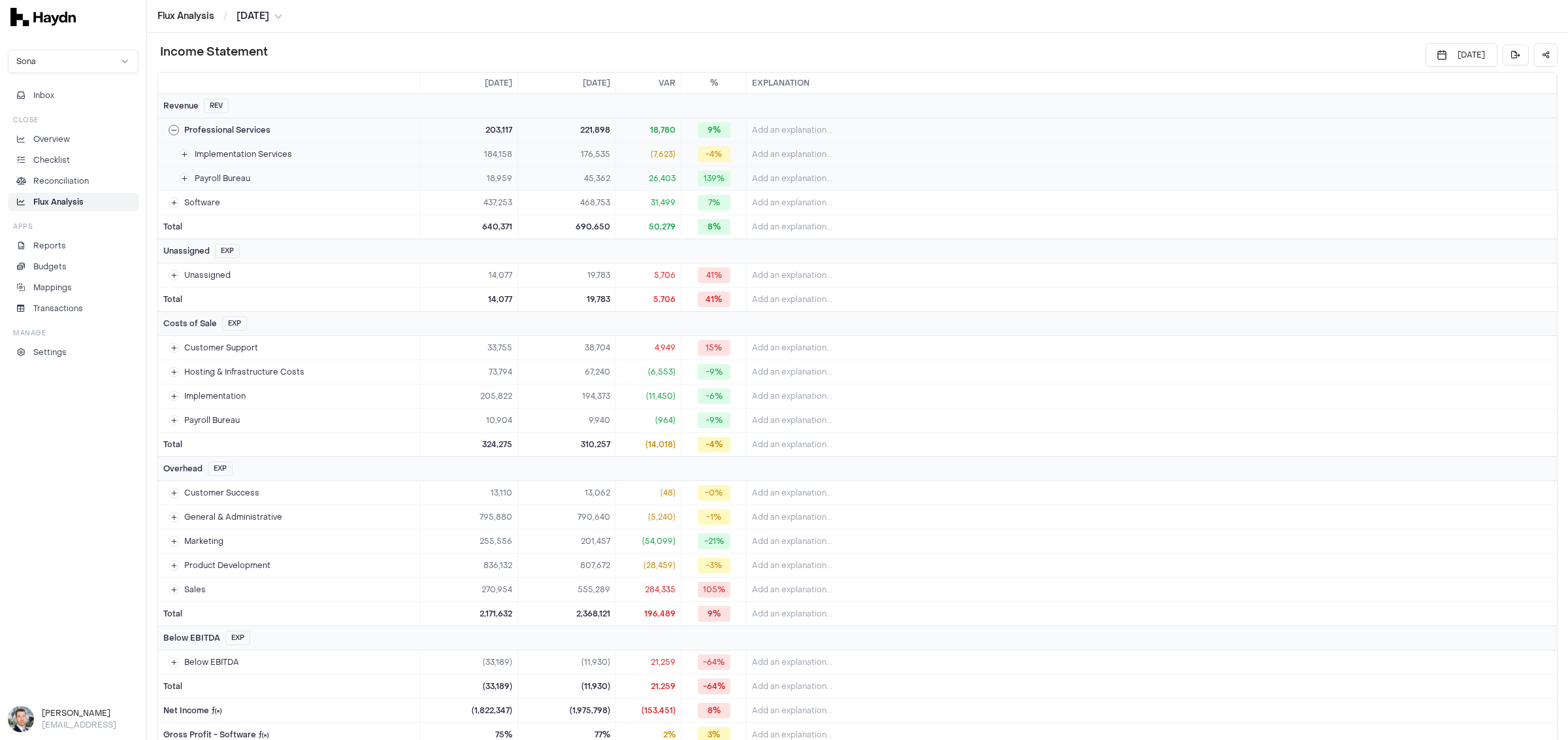
click at [179, 125] on div "Professional Services" at bounding box center [220, 130] width 102 height 10
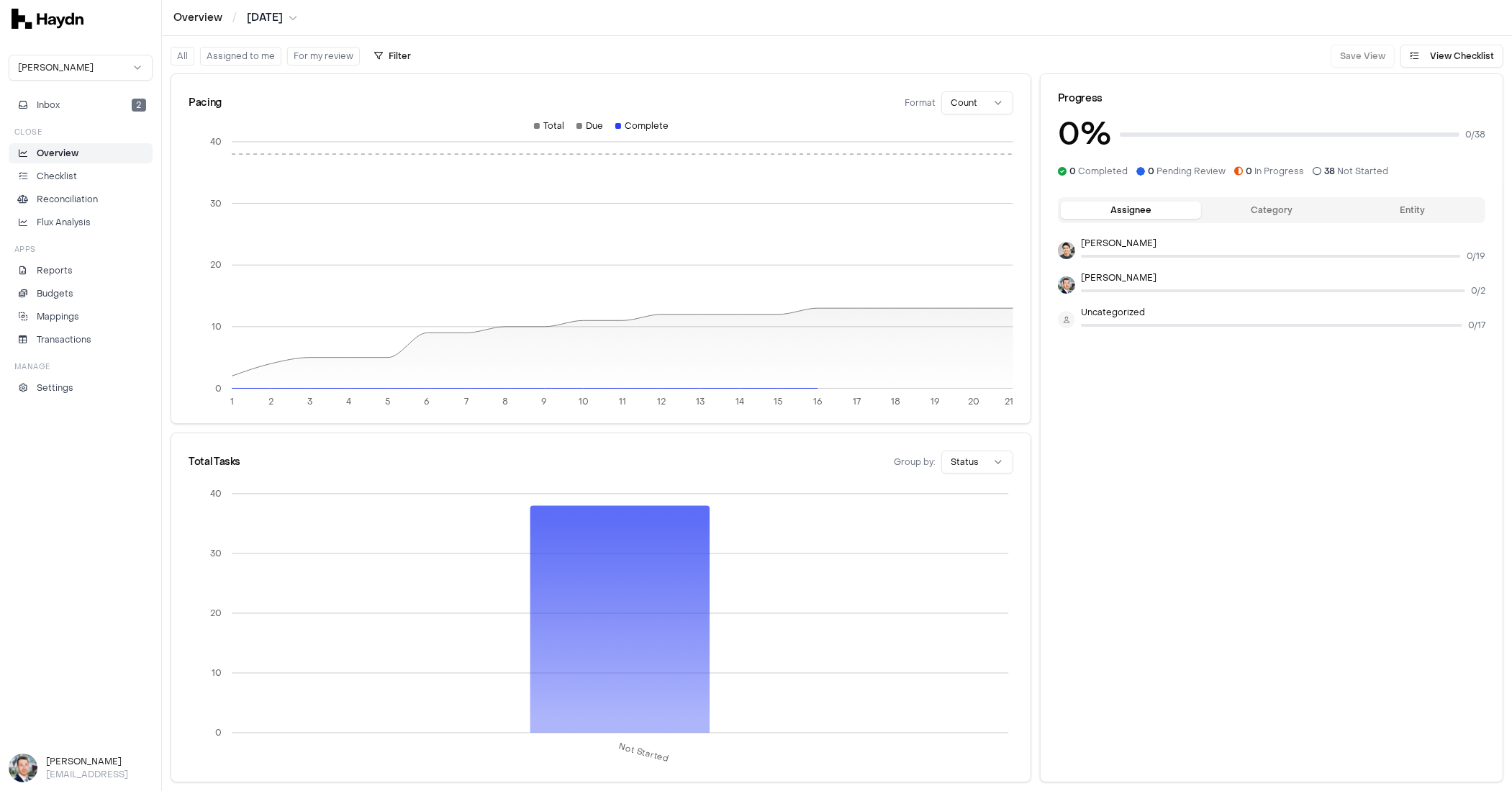
click at [105, 64] on html "Overview / Jul 2025 Haydn Inbox 2 Close Overview Checklist Reconciliation Flux …" at bounding box center [756, 395] width 1512 height 791
